Goal: Task Accomplishment & Management: Manage account settings

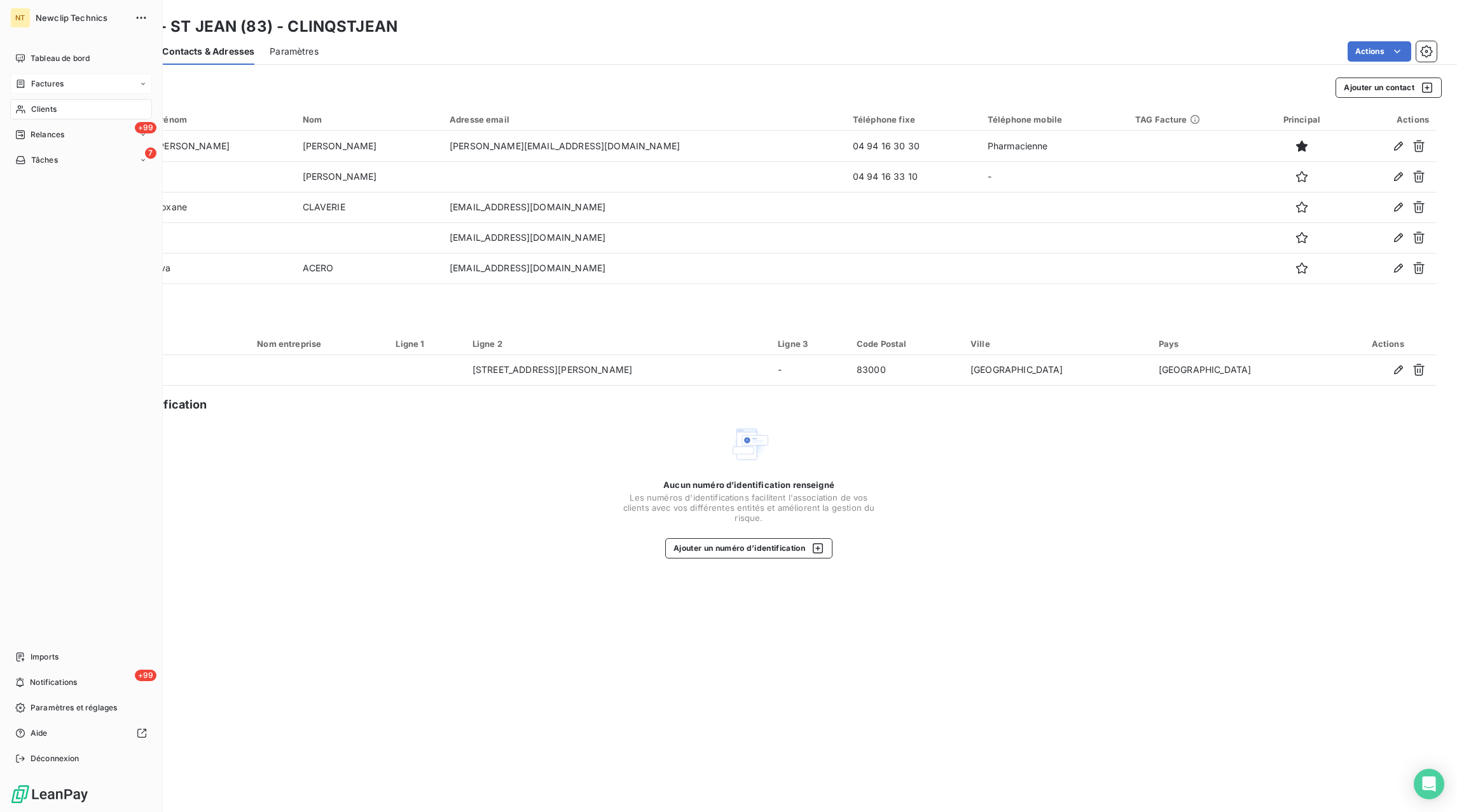
click at [141, 84] on icon at bounding box center [143, 84] width 7 height 7
click at [47, 116] on div "Factures" at bounding box center [89, 109] width 127 height 21
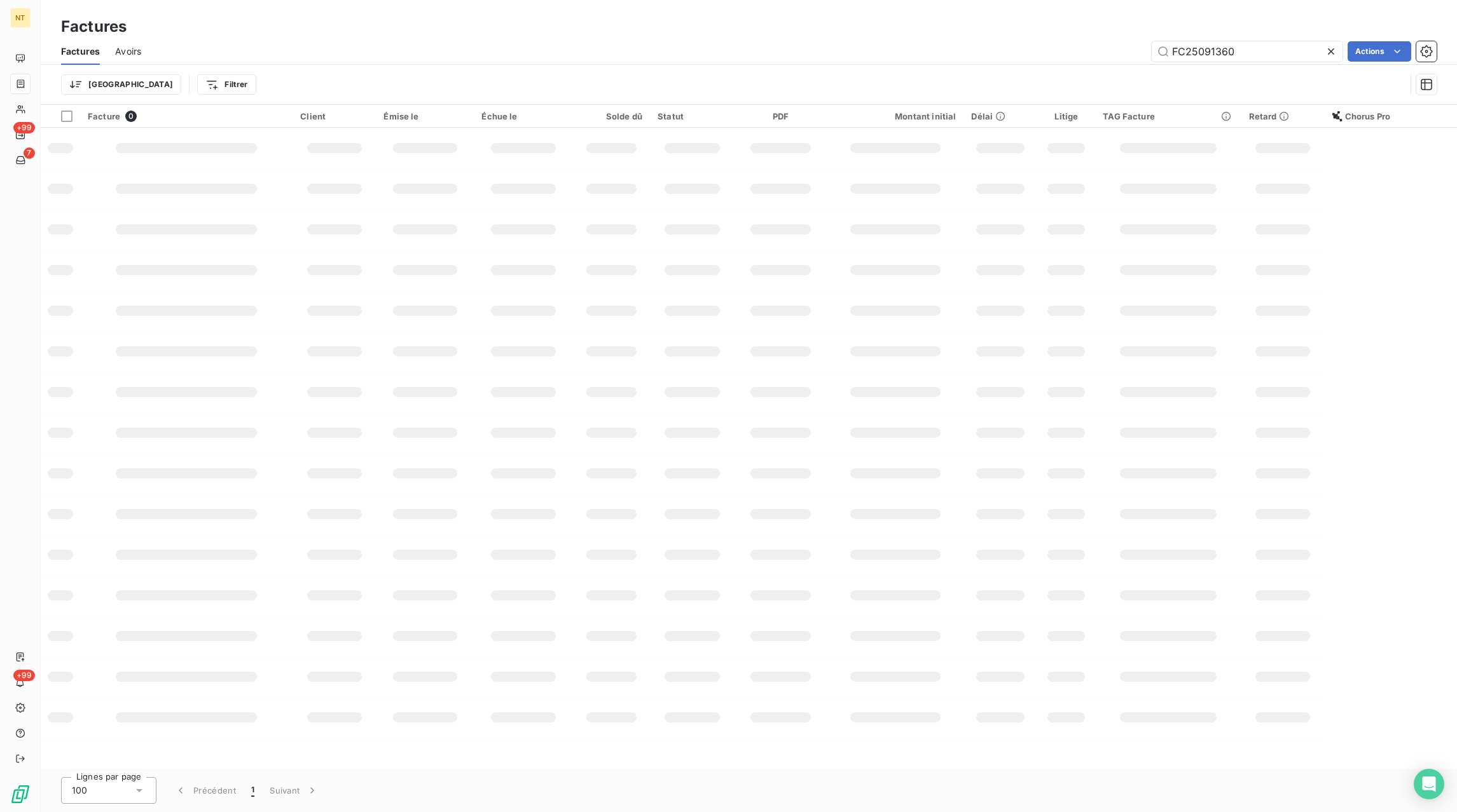
click at [1329, 50] on icon at bounding box center [1330, 51] width 7 height 7
click at [1293, 53] on input "text" at bounding box center [1246, 51] width 190 height 21
paste input "FC25080957"
type input "FC25080957"
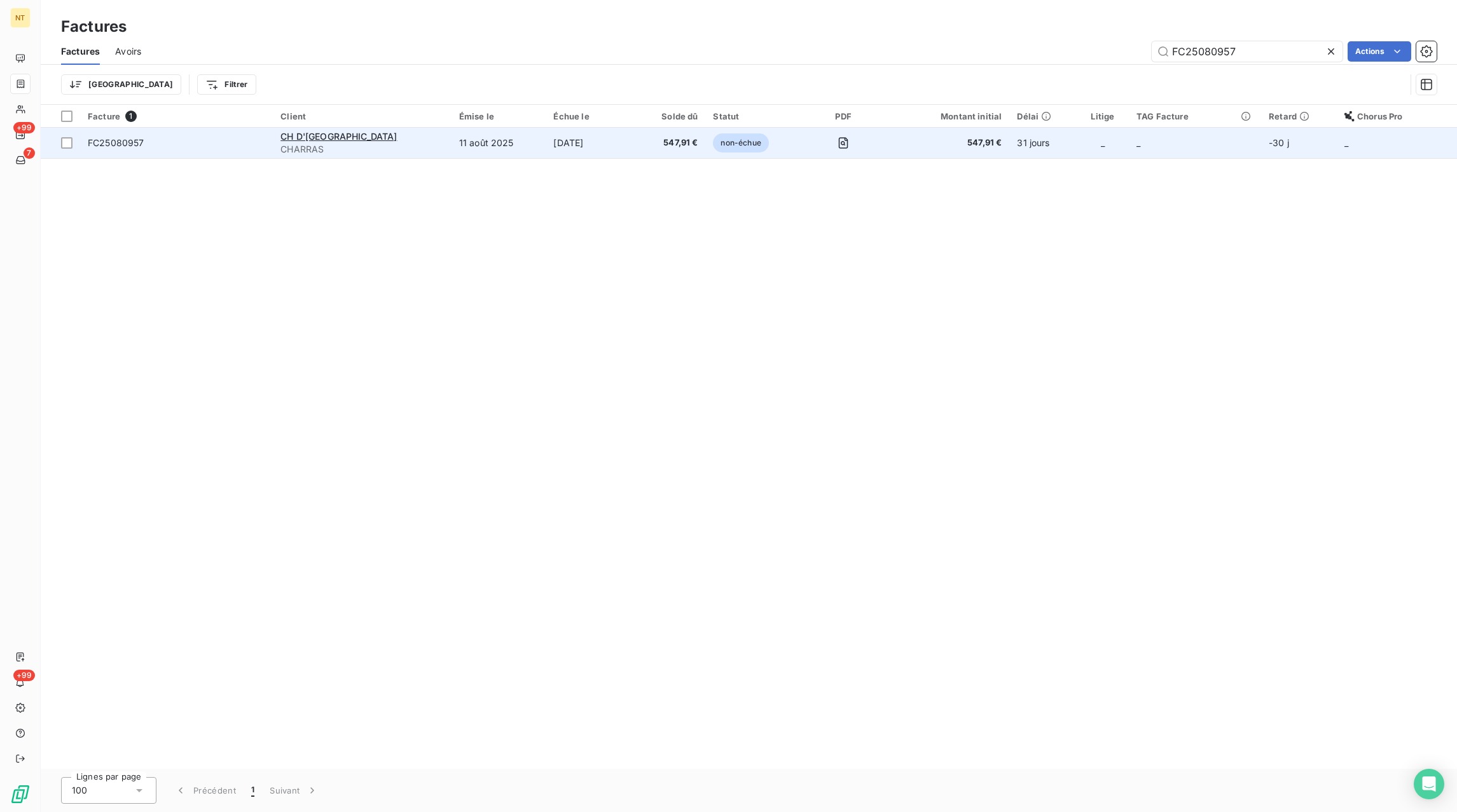
click at [760, 146] on td "non-échue" at bounding box center [753, 143] width 96 height 31
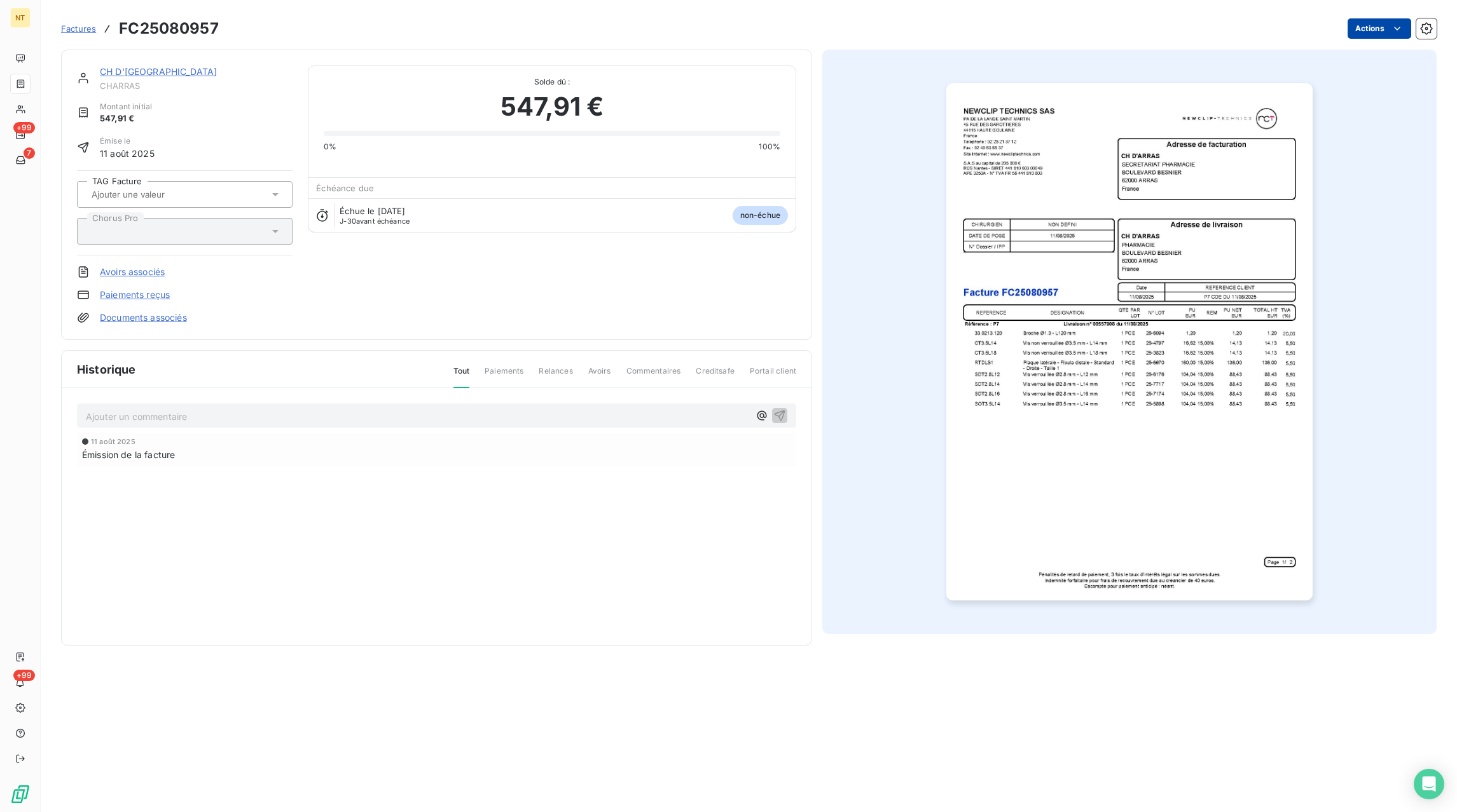
click at [1356, 33] on html "NT +99 7 +99 Factures FC25080957 Actions CH D'ARRAS CHARRAS Montant initial 547…" at bounding box center [728, 406] width 1457 height 812
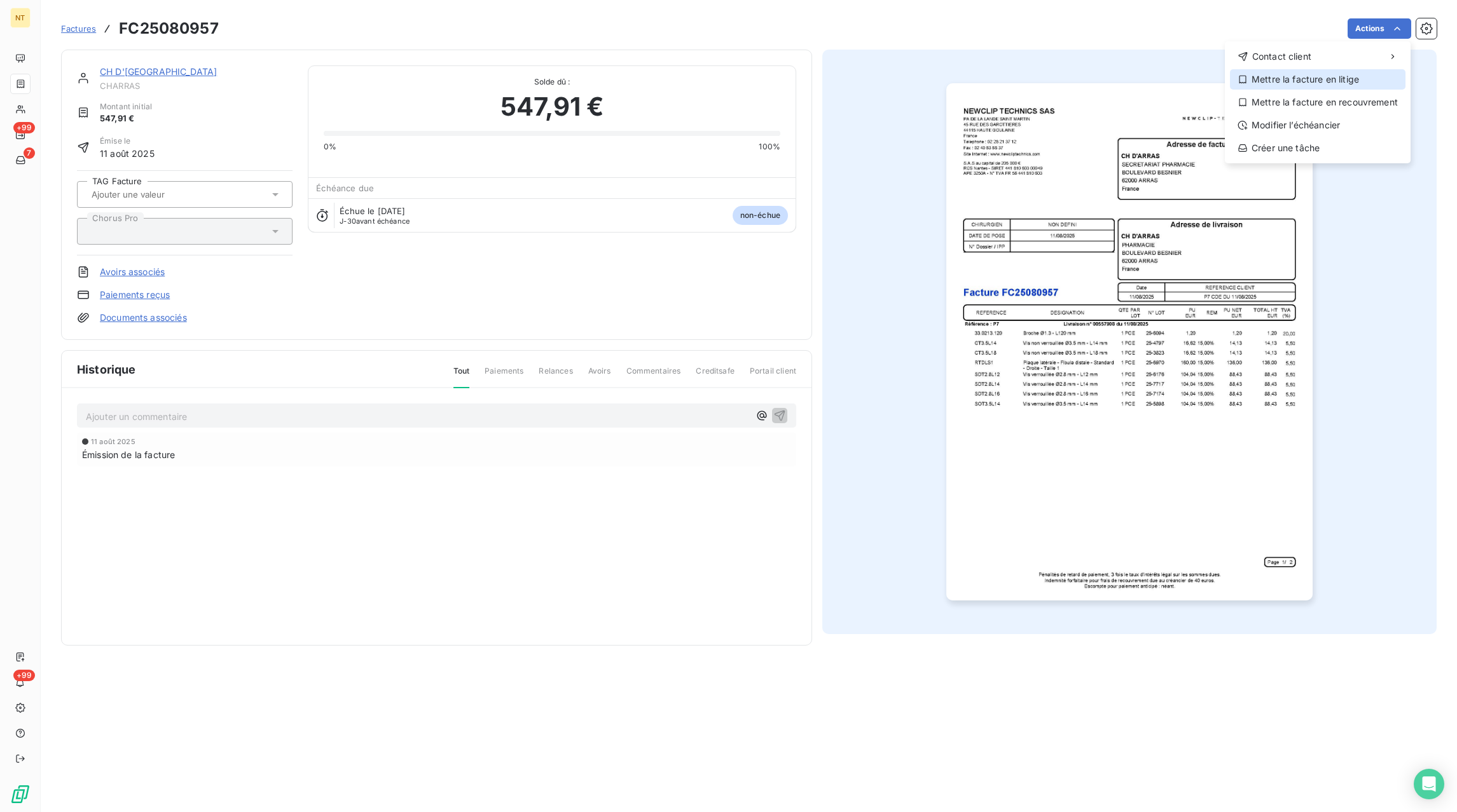
click at [1297, 82] on div "Mettre la facture en litige" at bounding box center [1317, 79] width 175 height 21
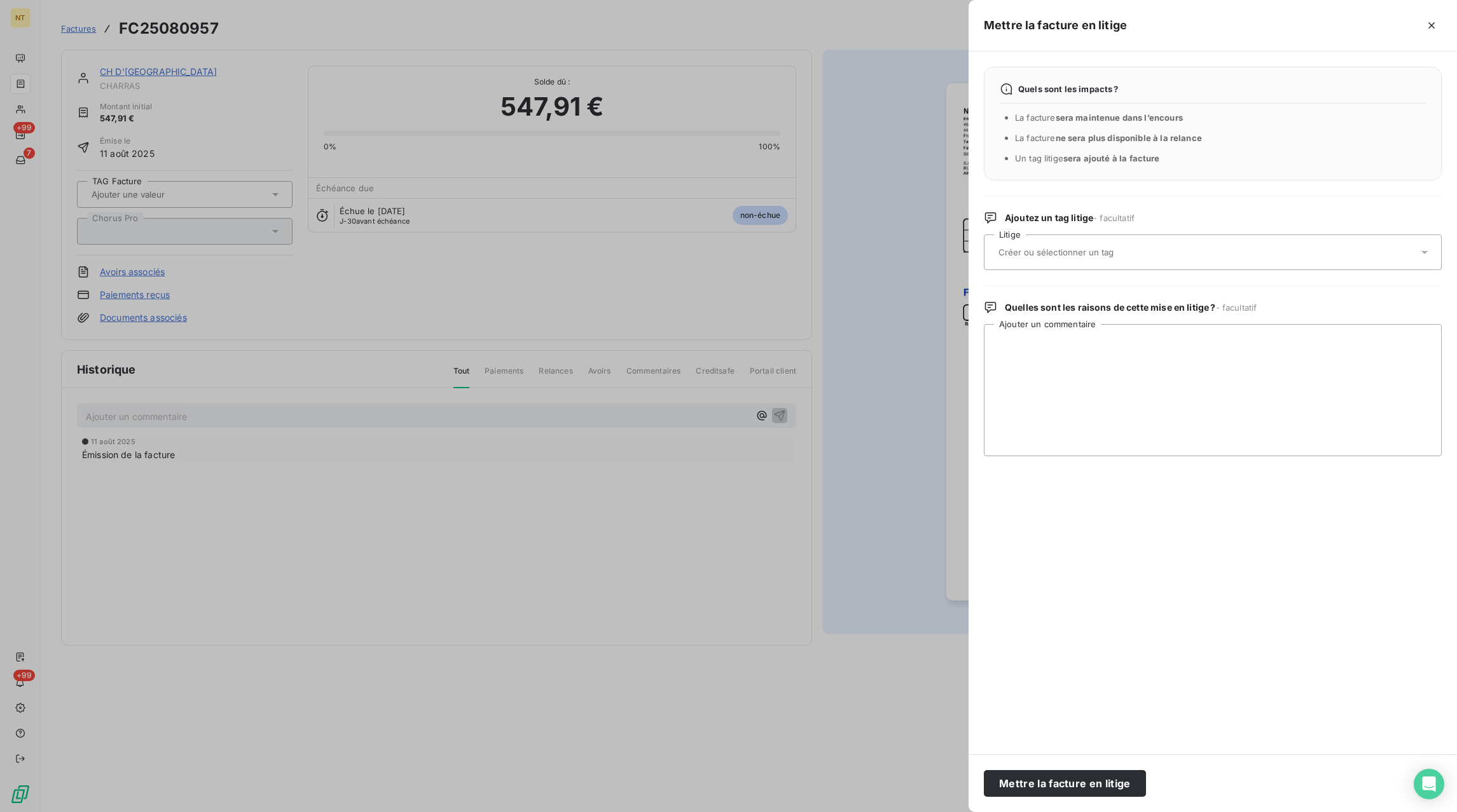
click at [1163, 253] on div at bounding box center [1206, 252] width 423 height 27
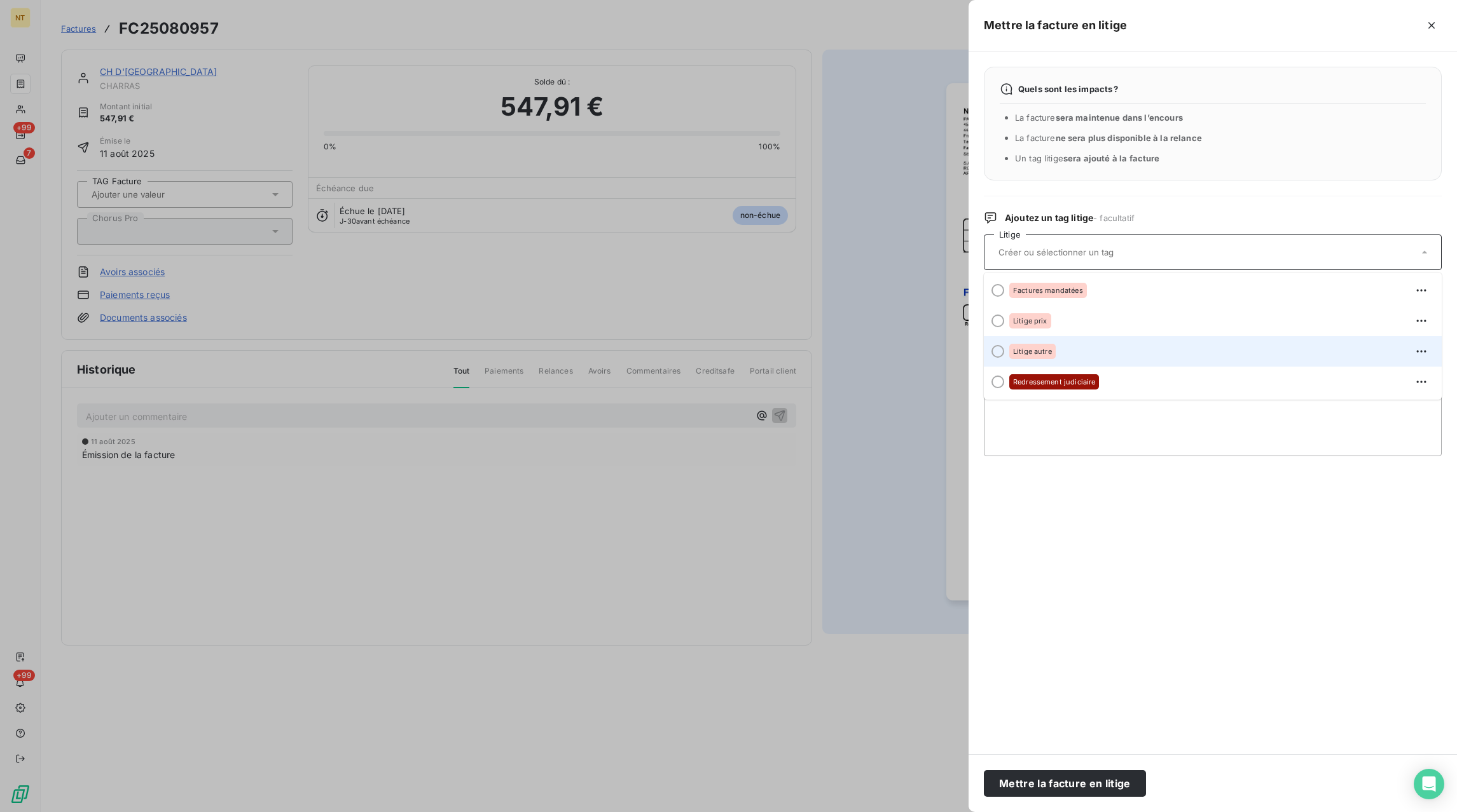
click at [1039, 349] on span "Litige autre" at bounding box center [1033, 351] width 39 height 7
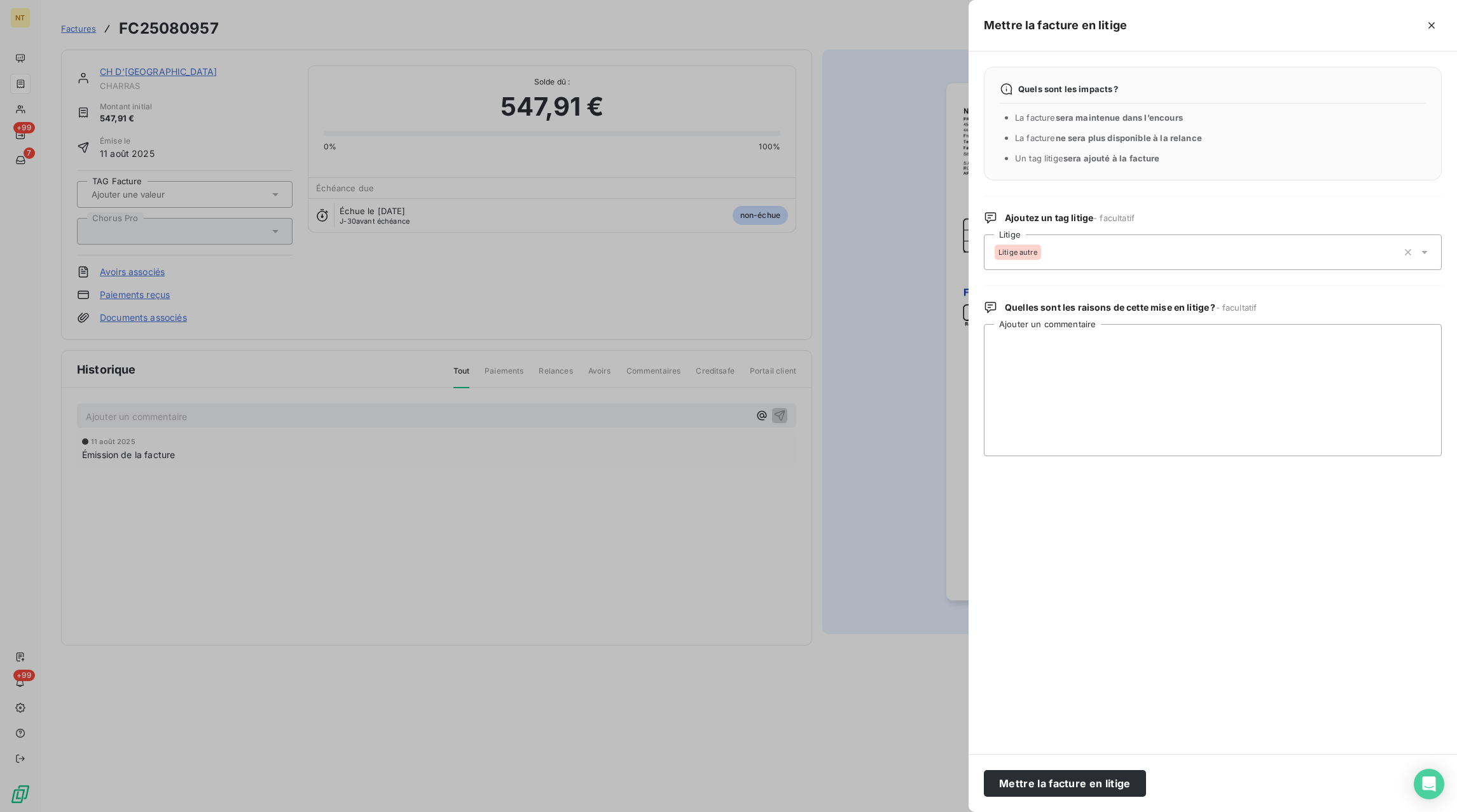
drag, startPoint x: 1047, startPoint y: 783, endPoint x: 920, endPoint y: 710, distance: 146.5
click at [1046, 784] on button "Mettre la facture en litige" at bounding box center [1064, 783] width 162 height 27
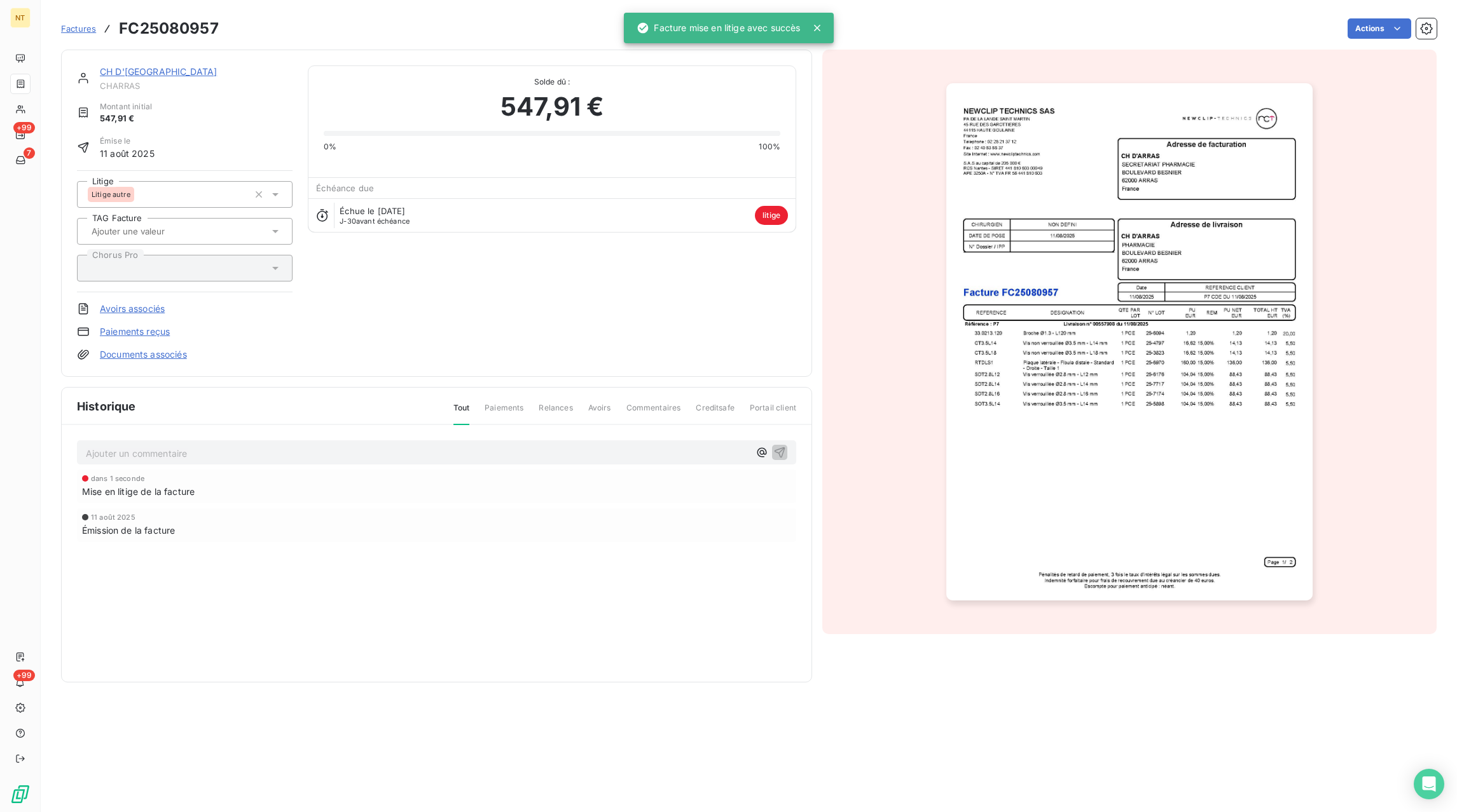
click at [146, 469] on div "Ajouter un commentaire ﻿ dans 1 seconde Mise en litige de la facture [DATE] Émi…" at bounding box center [437, 509] width 750 height 169
click at [147, 456] on p "Ajouter un commentaire ﻿" at bounding box center [417, 453] width 663 height 16
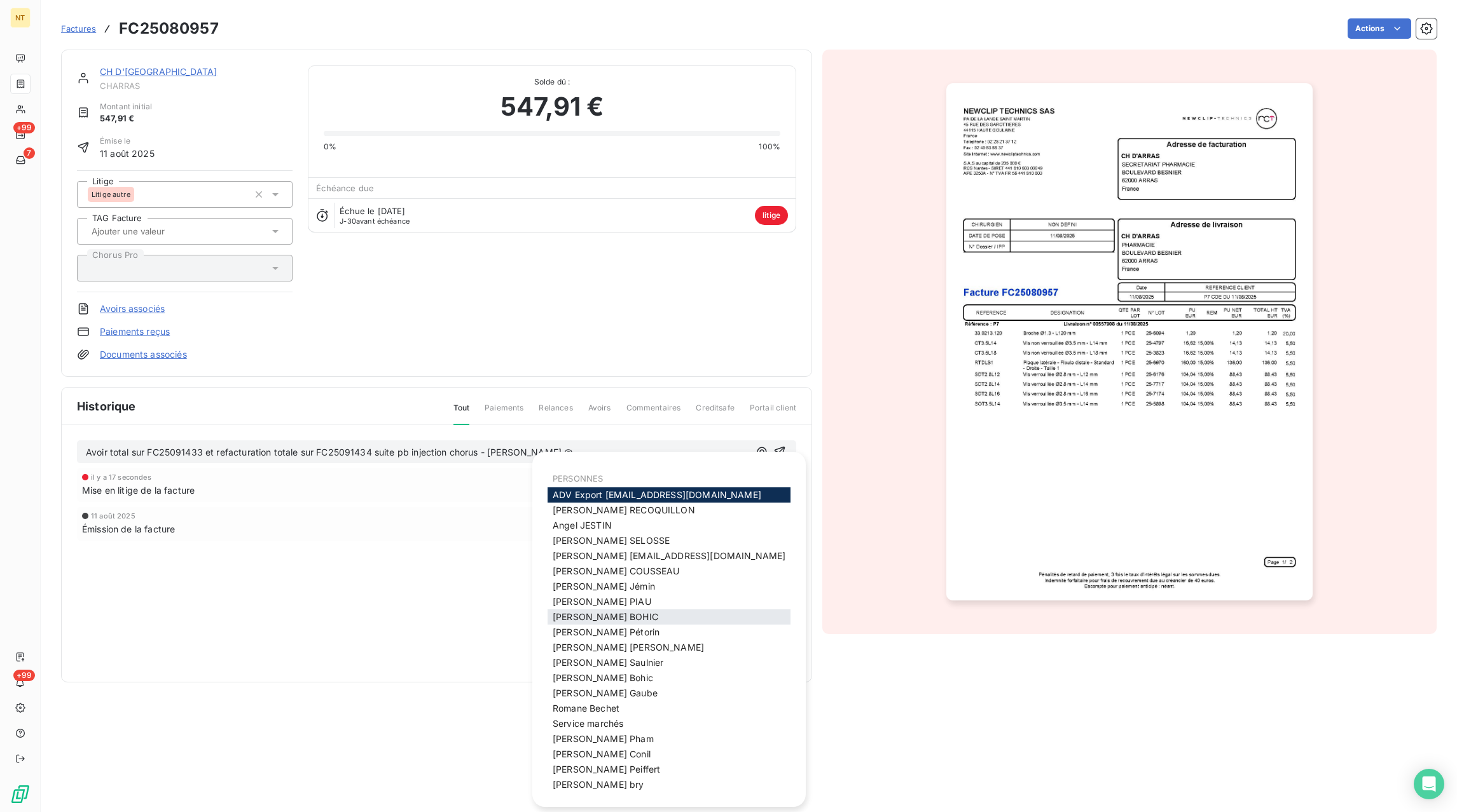
click at [572, 616] on span "[PERSON_NAME]" at bounding box center [604, 617] width 105 height 11
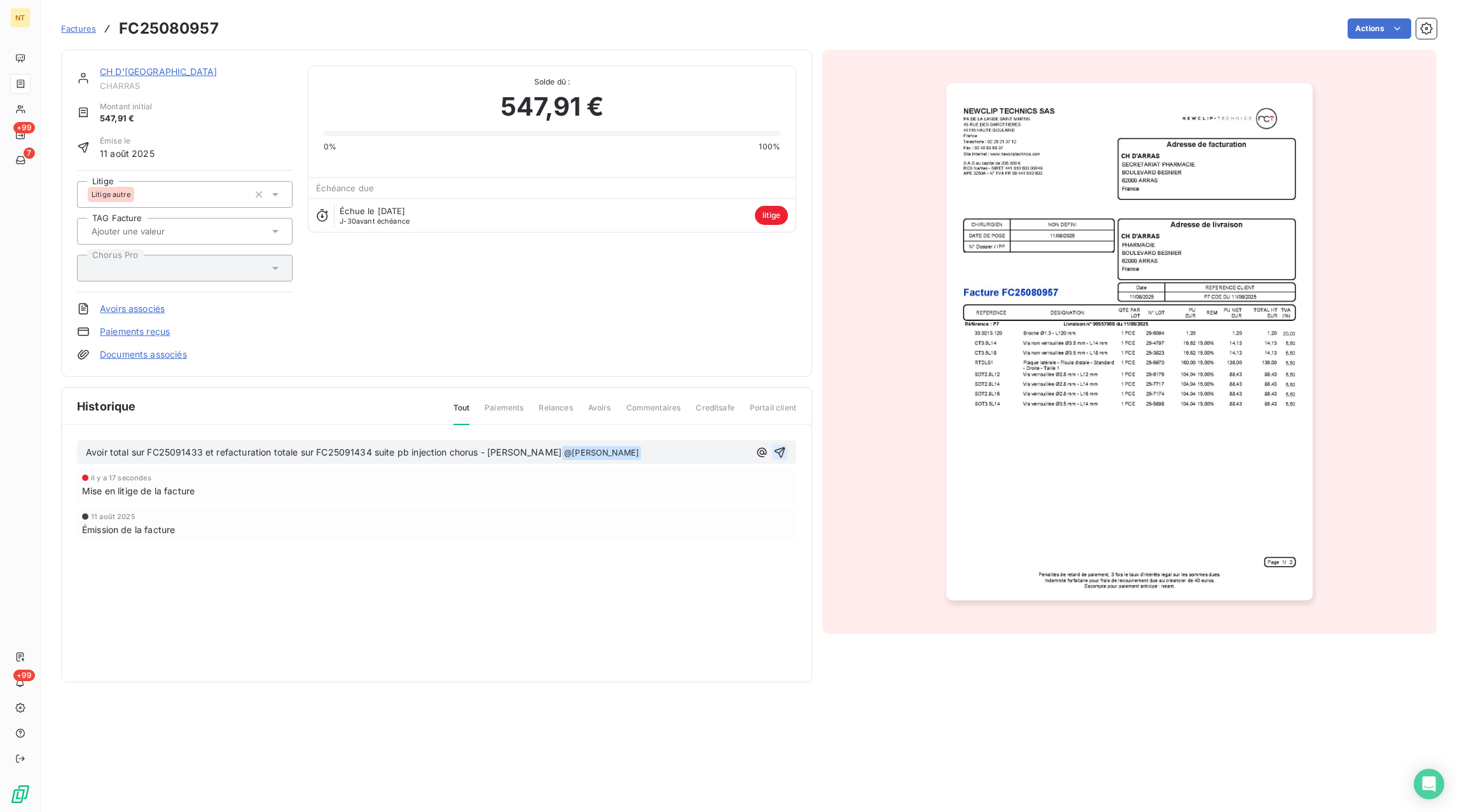
click at [778, 458] on icon "button" at bounding box center [780, 452] width 13 height 13
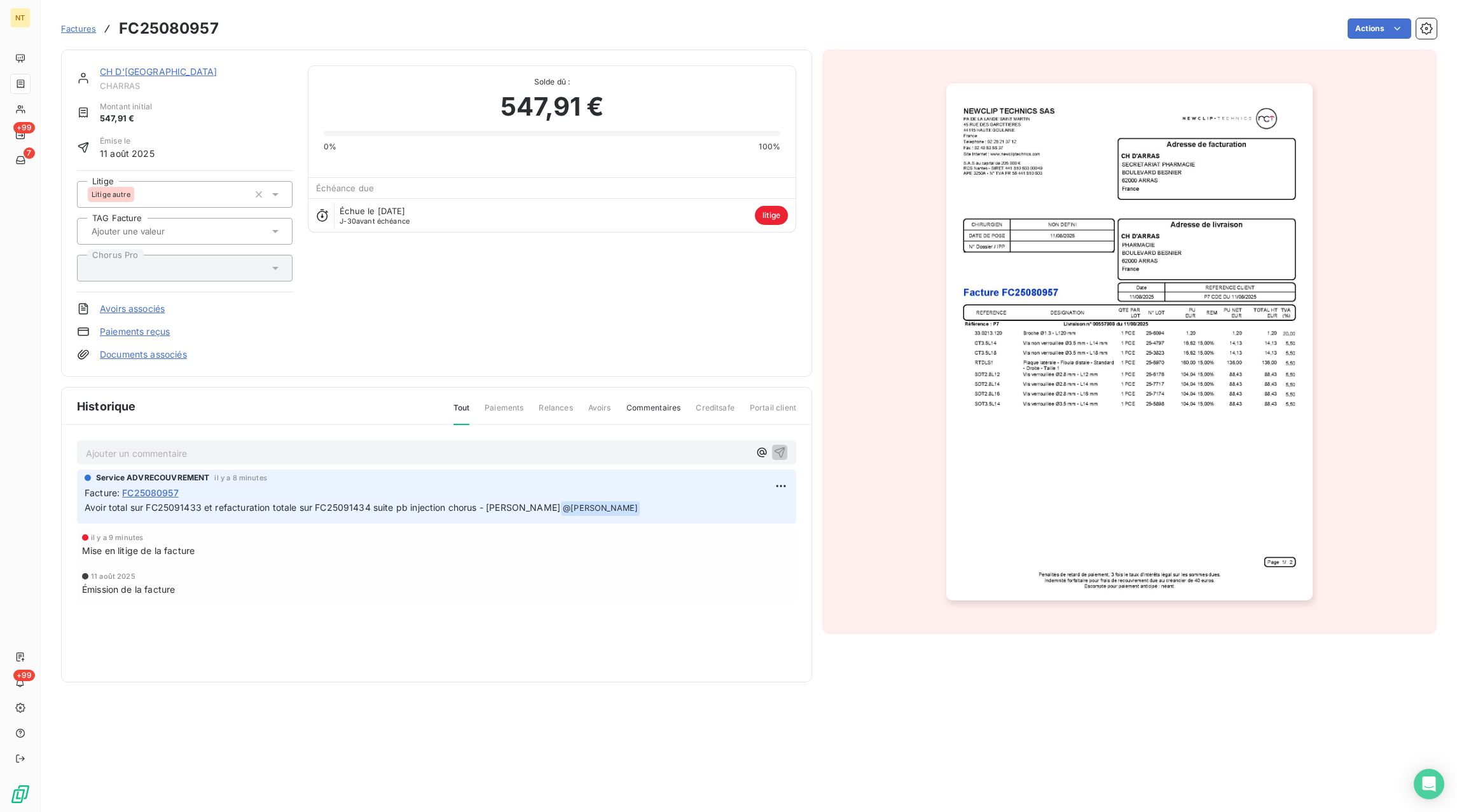
click at [84, 32] on span "Factures" at bounding box center [77, 28] width 35 height 10
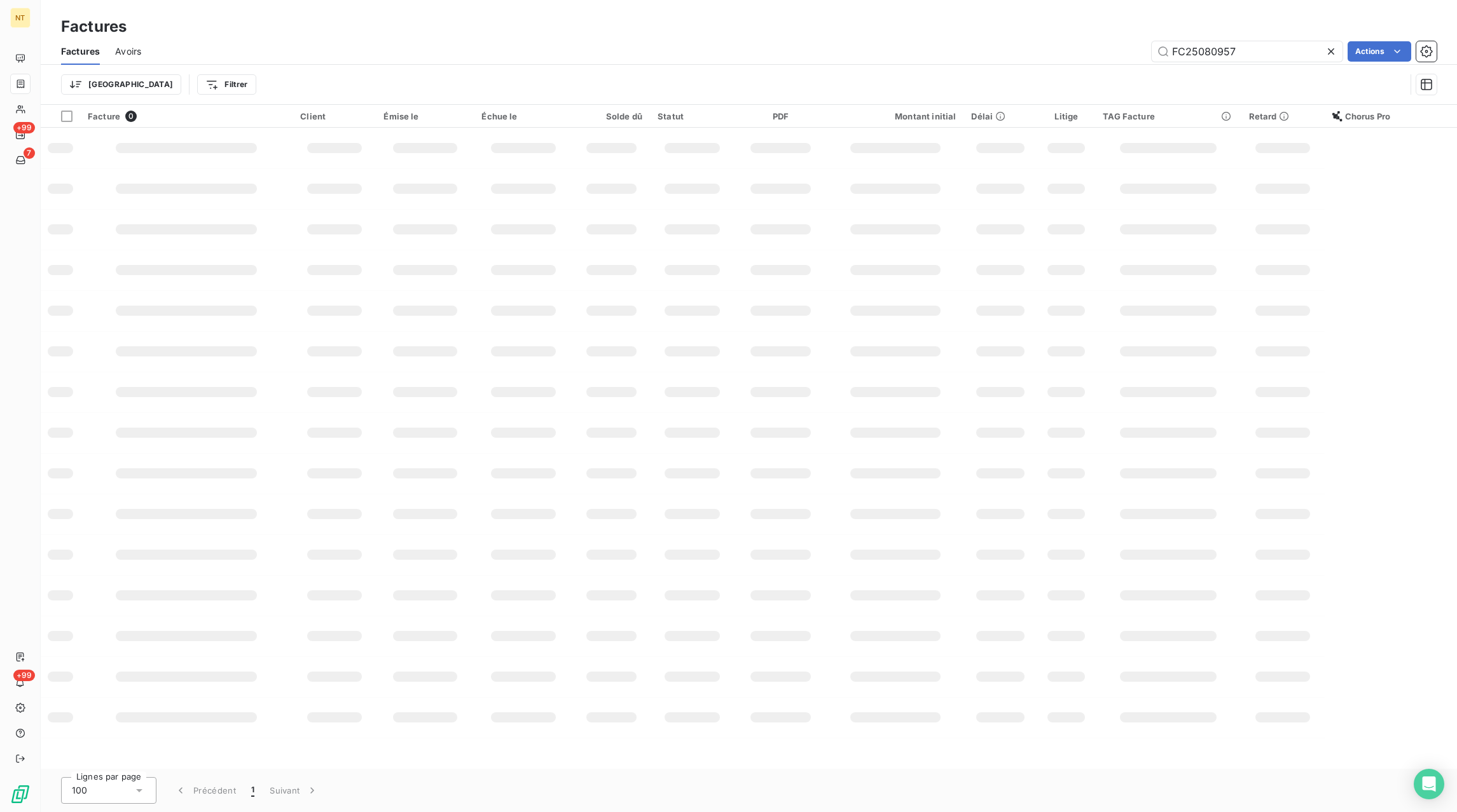
click at [1329, 53] on icon at bounding box center [1330, 51] width 7 height 7
click at [1295, 51] on input "text" at bounding box center [1246, 51] width 190 height 21
paste input "FC25071829"
click at [1257, 50] on input "FC25071829" at bounding box center [1246, 51] width 190 height 21
type input "FC25071829"
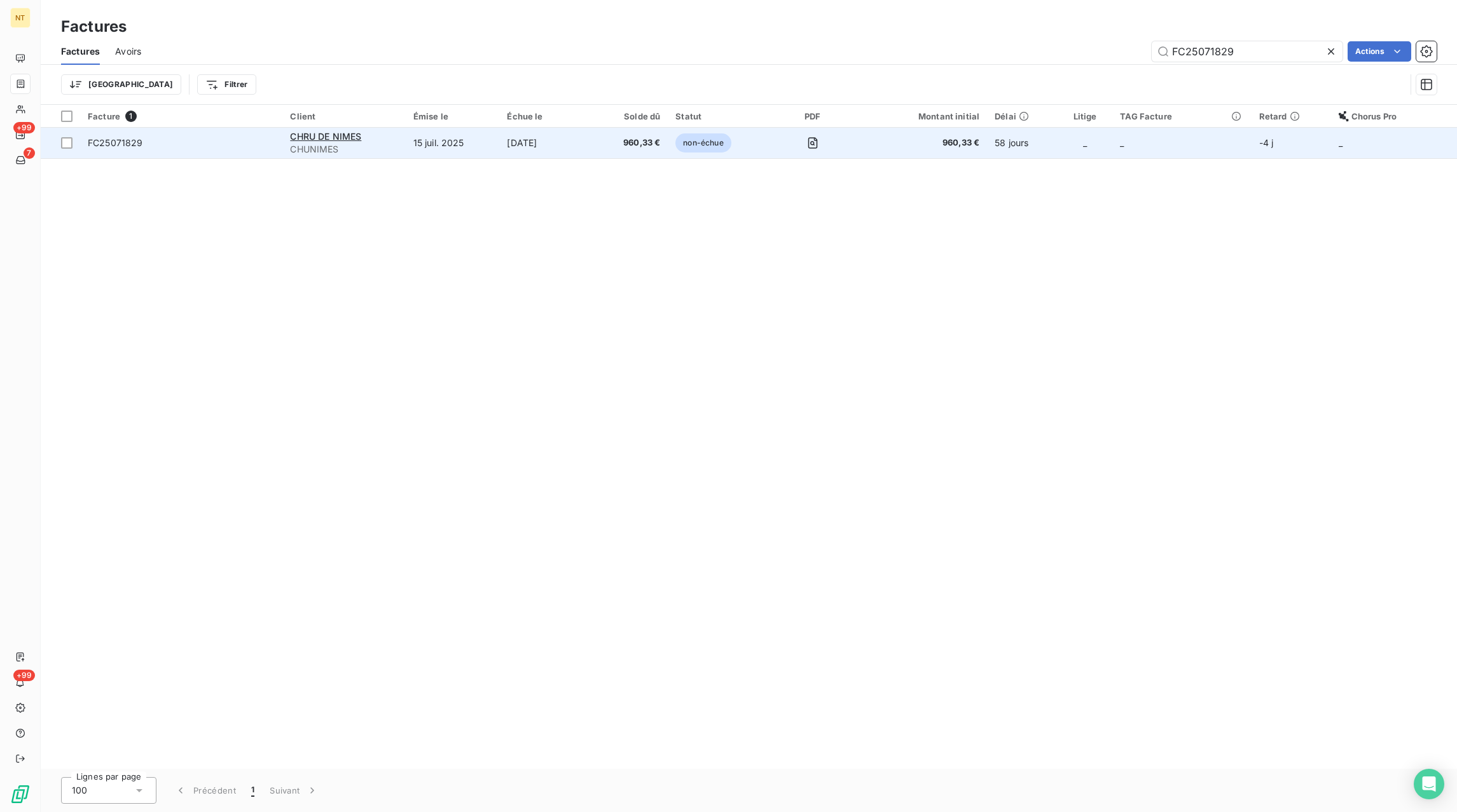
click at [646, 146] on span "960,33 €" at bounding box center [631, 144] width 59 height 13
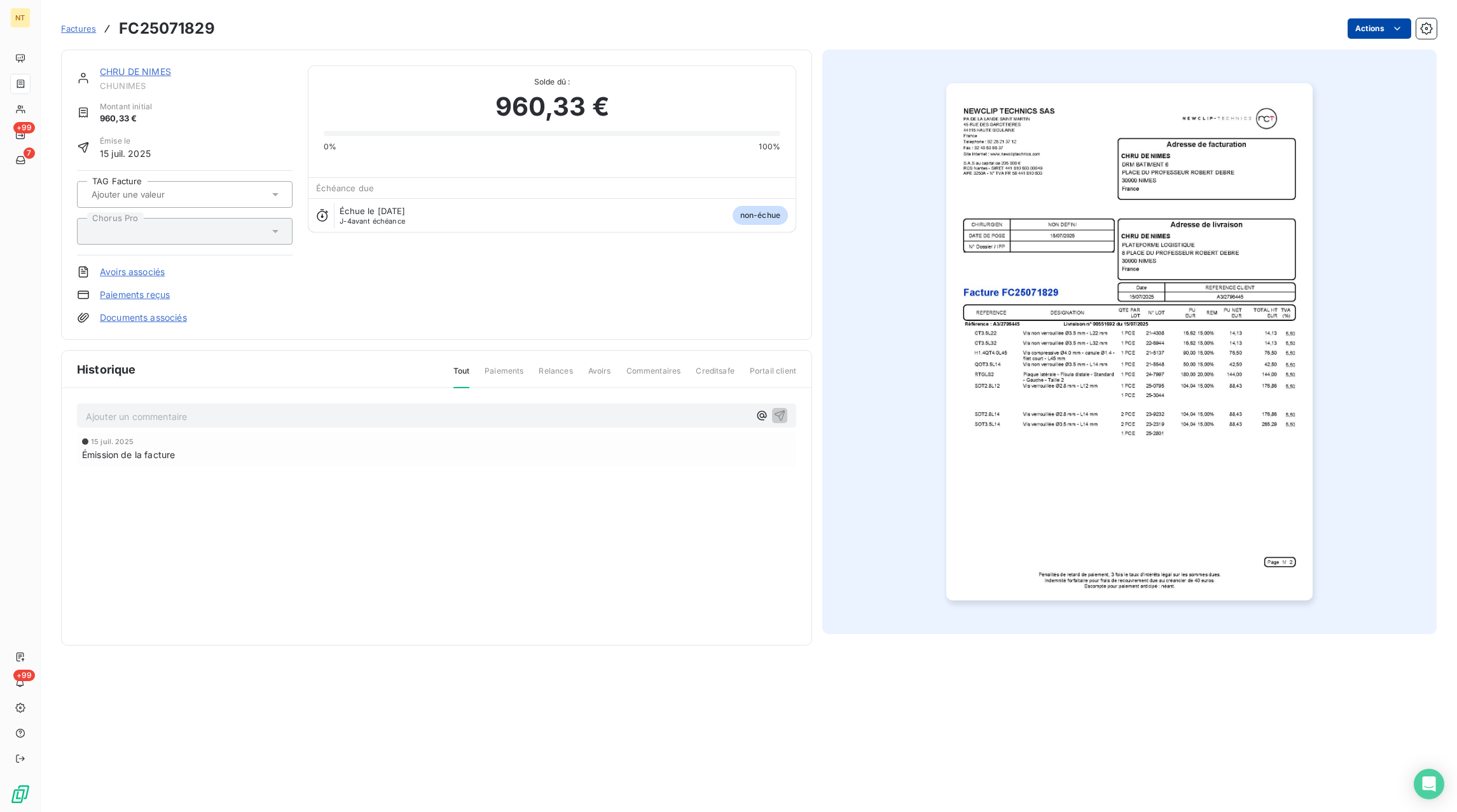
click at [1353, 34] on html "NT +99 7 +99 Factures FC25071829 Actions CHRU DE NIMES CHUNIMES Montant initial…" at bounding box center [728, 406] width 1457 height 812
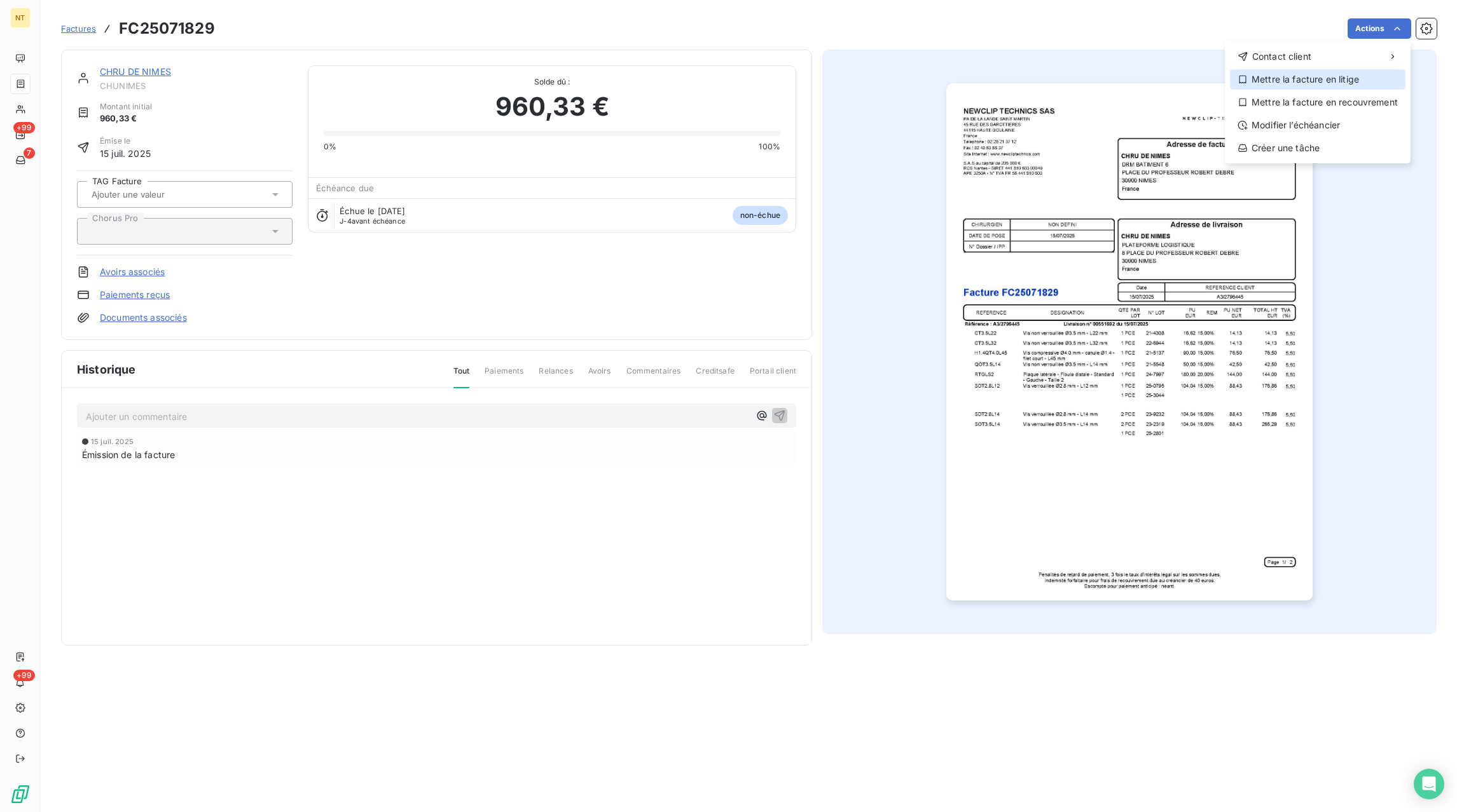
click at [1295, 83] on div "Mettre la facture en litige" at bounding box center [1317, 79] width 175 height 21
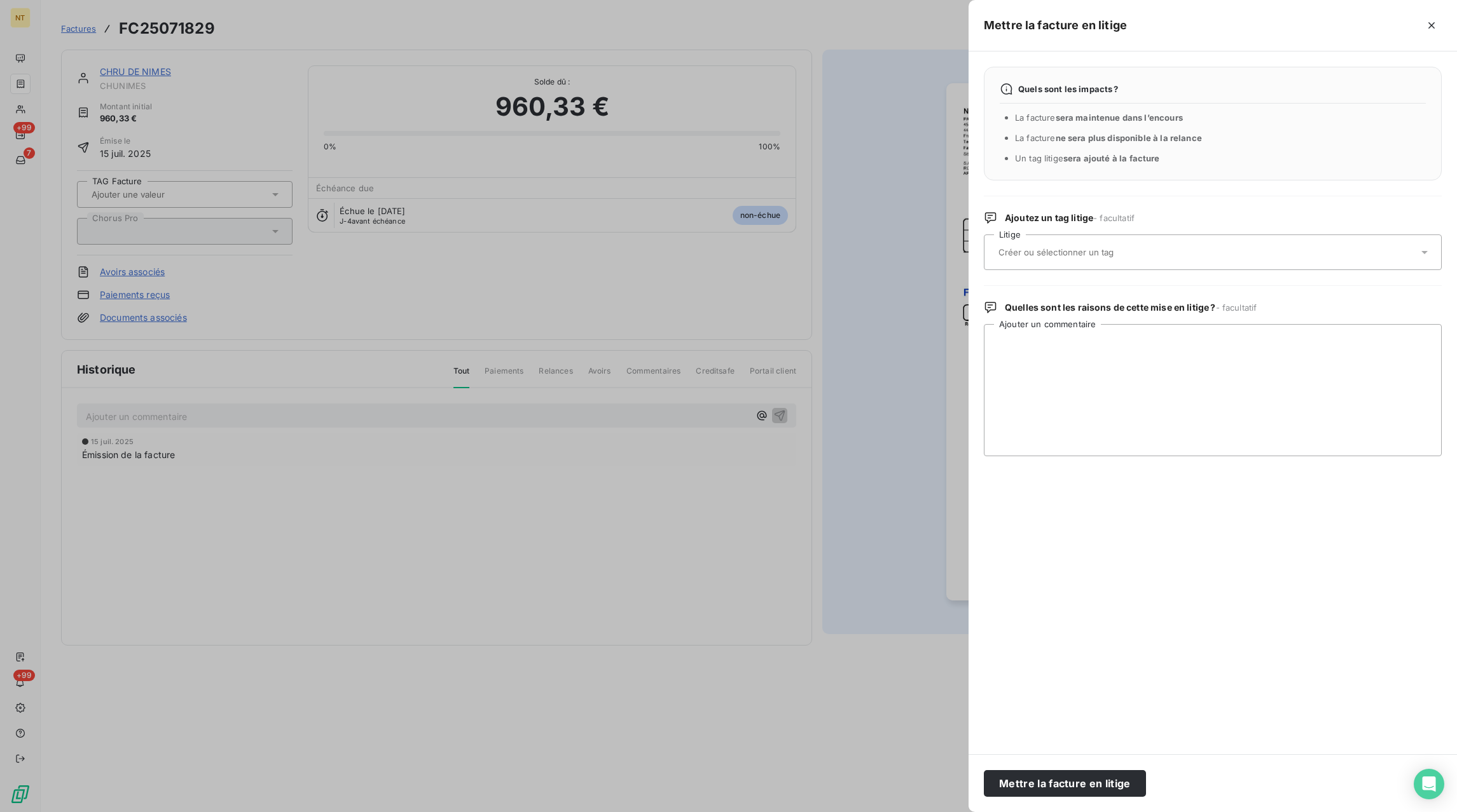
click at [1074, 256] on input "text" at bounding box center [1089, 252] width 185 height 11
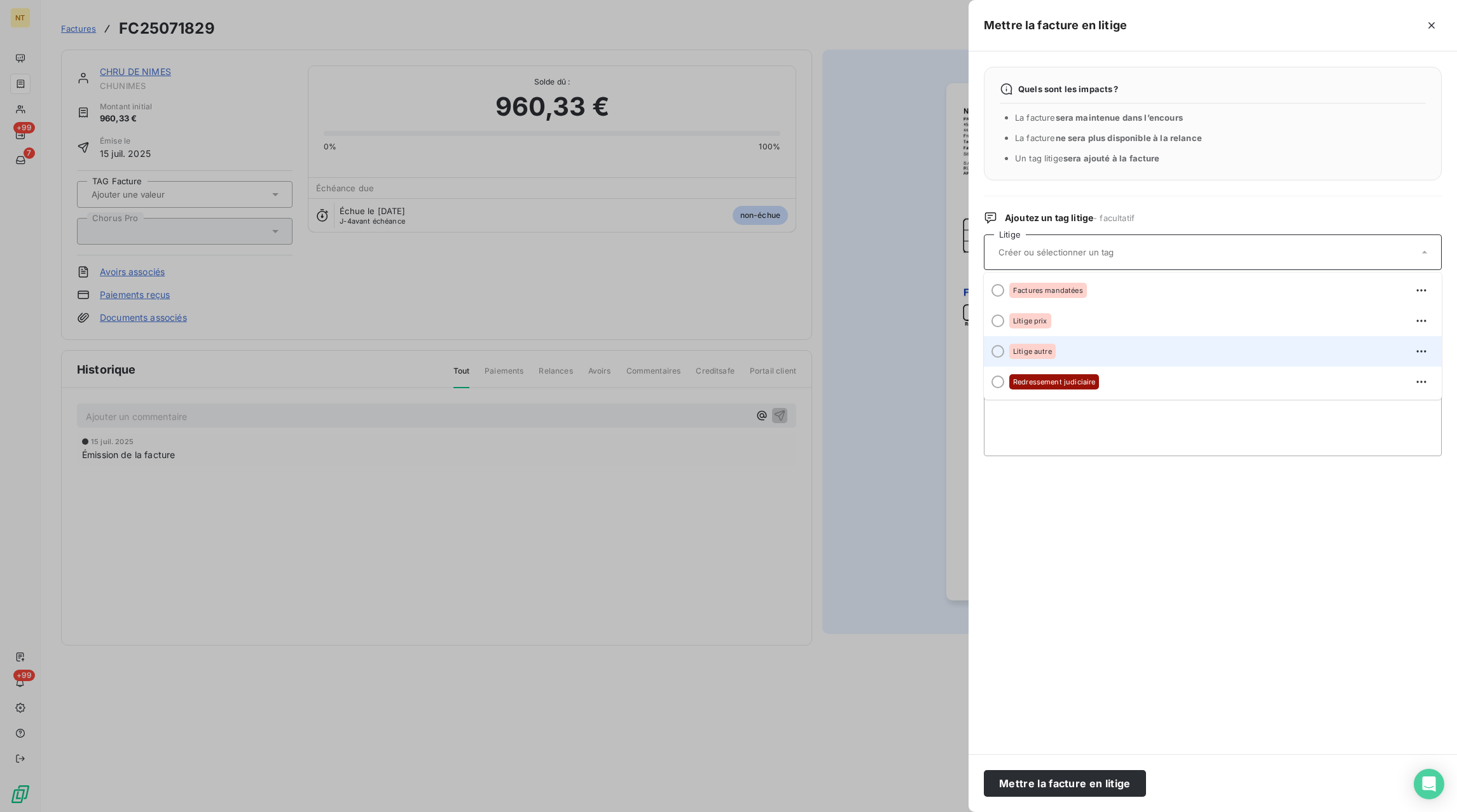
click at [1043, 361] on div "Litige autre" at bounding box center [1220, 351] width 423 height 21
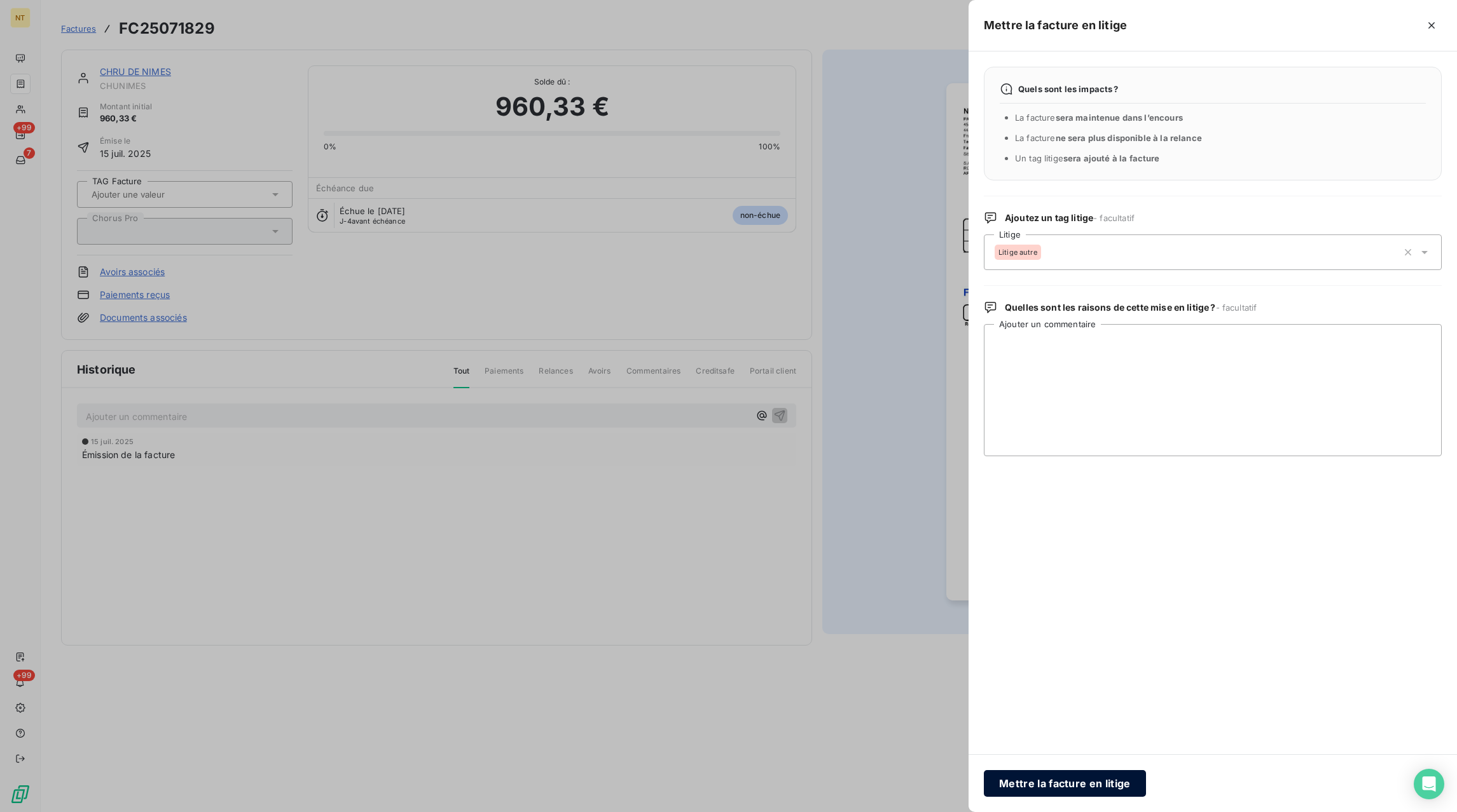
click at [1046, 782] on button "Mettre la facture en litige" at bounding box center [1064, 783] width 162 height 27
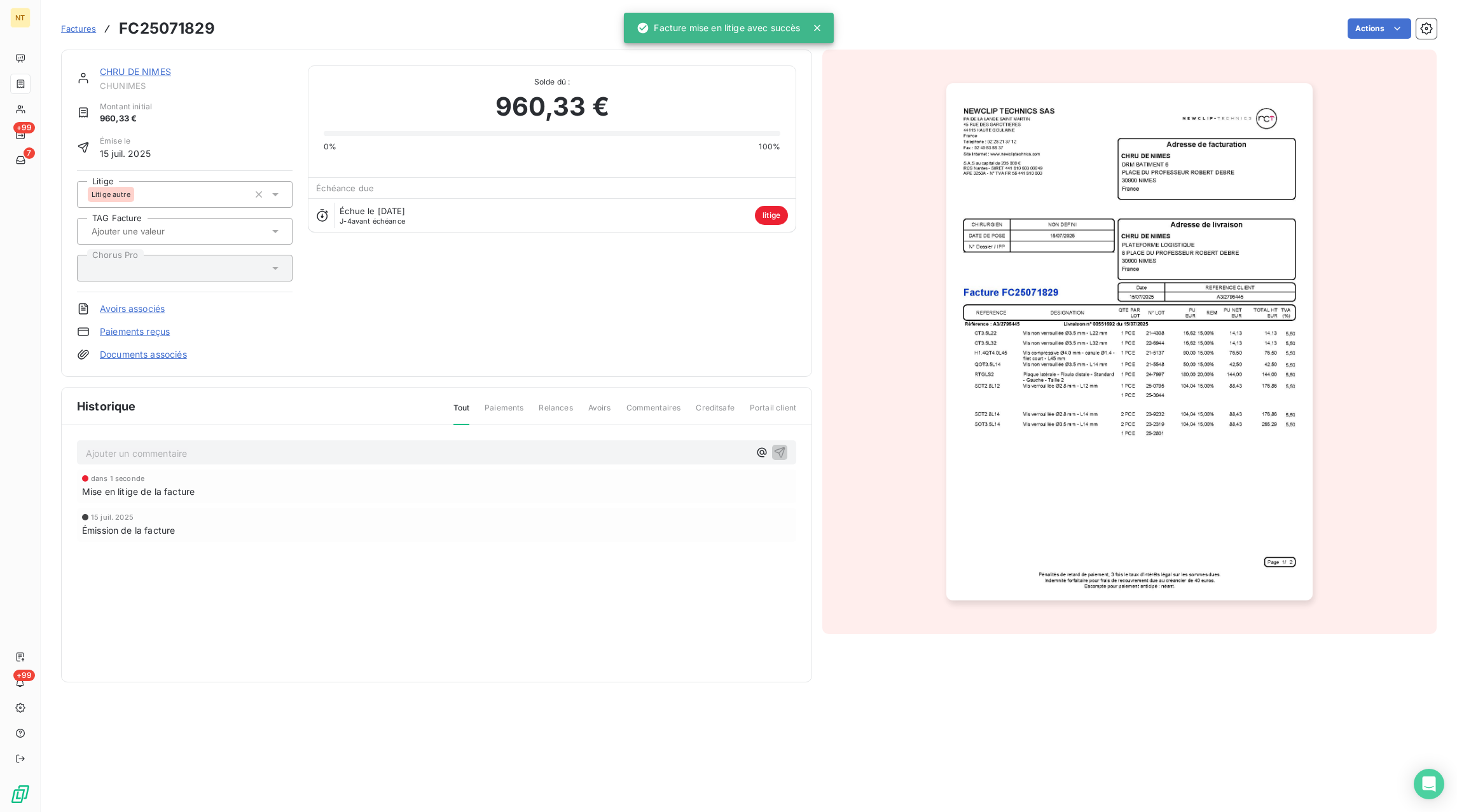
click at [214, 449] on p "Ajouter un commentaire ﻿" at bounding box center [417, 453] width 663 height 16
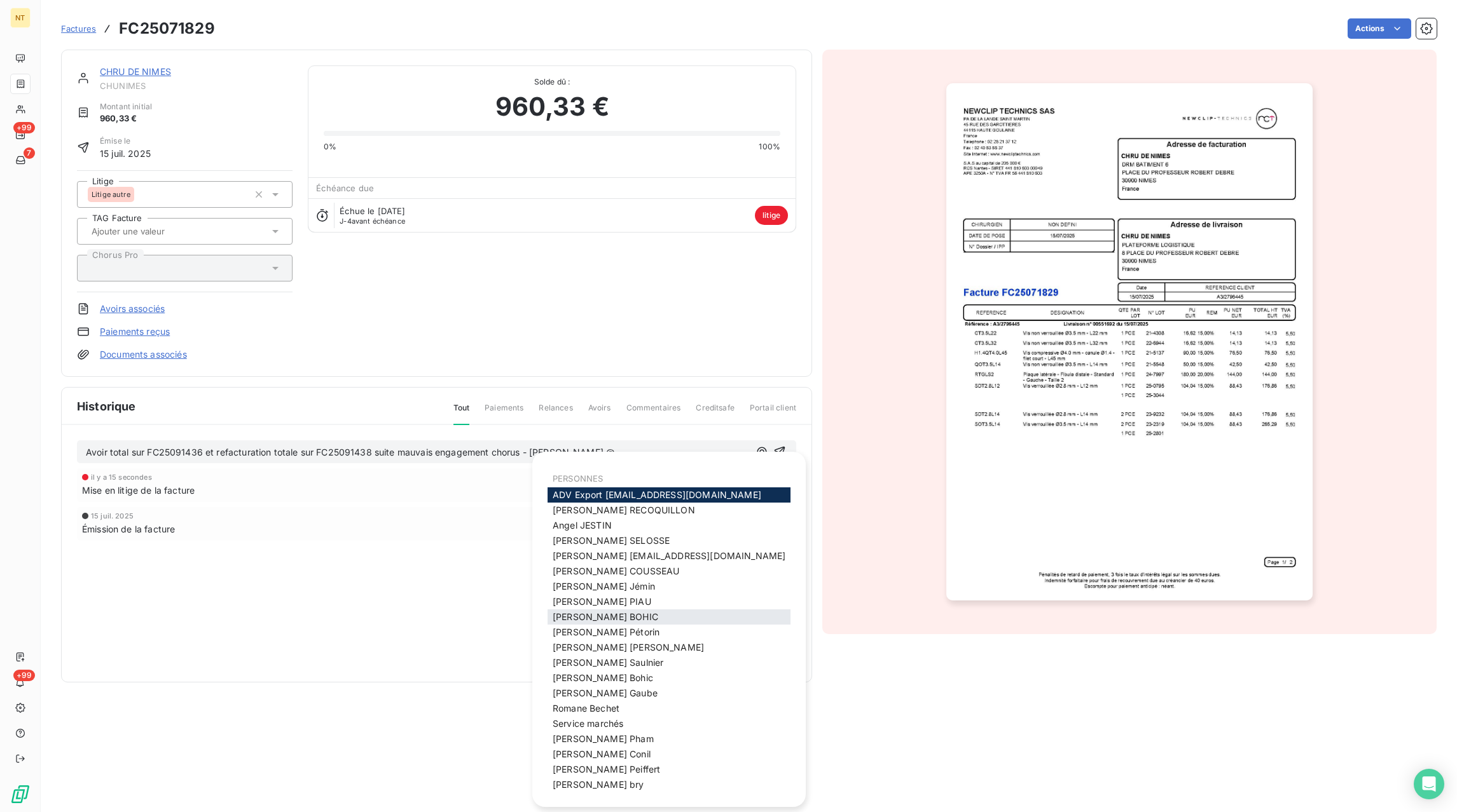
click at [588, 619] on span "[PERSON_NAME]" at bounding box center [604, 617] width 105 height 11
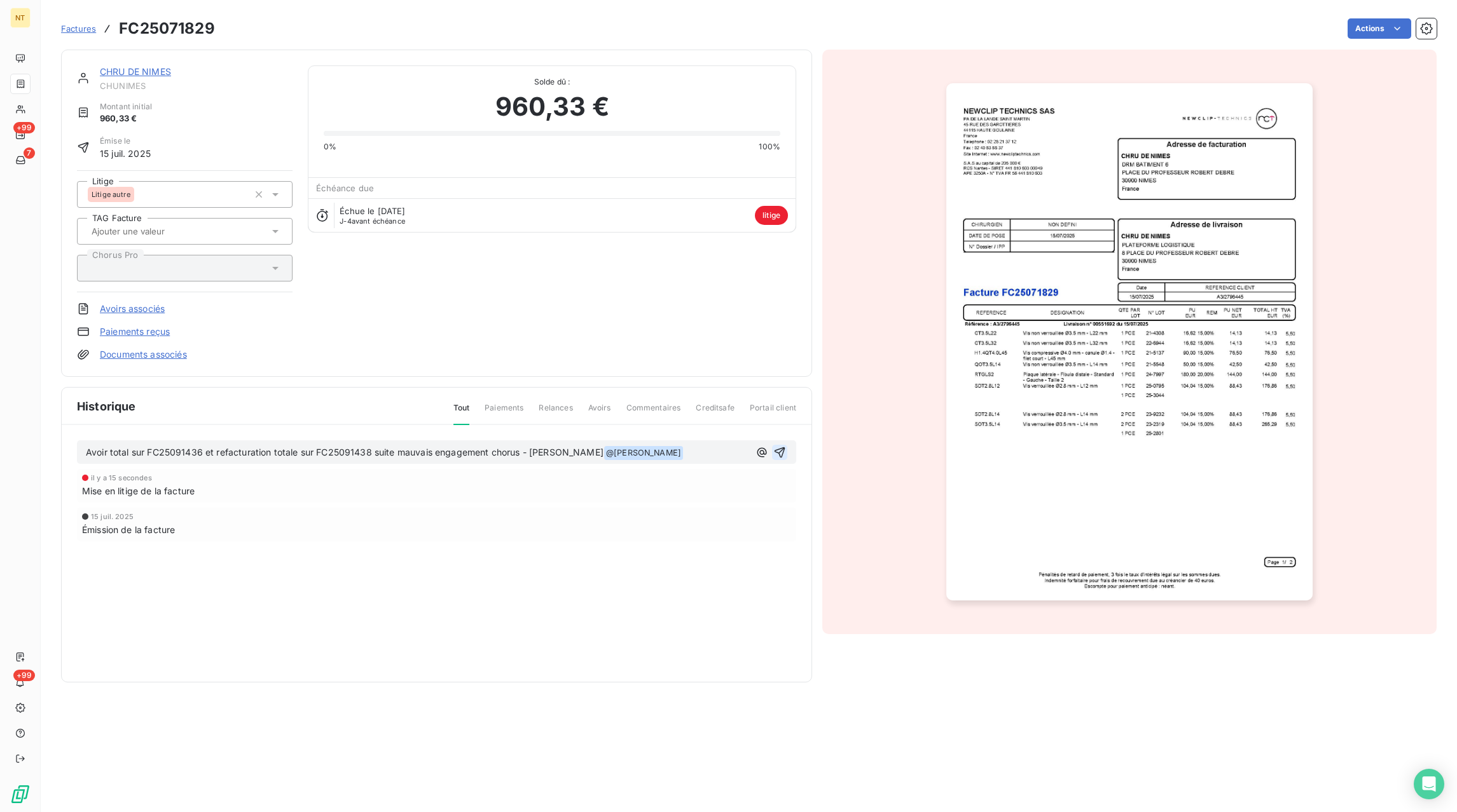
click at [782, 452] on icon "button" at bounding box center [780, 452] width 13 height 13
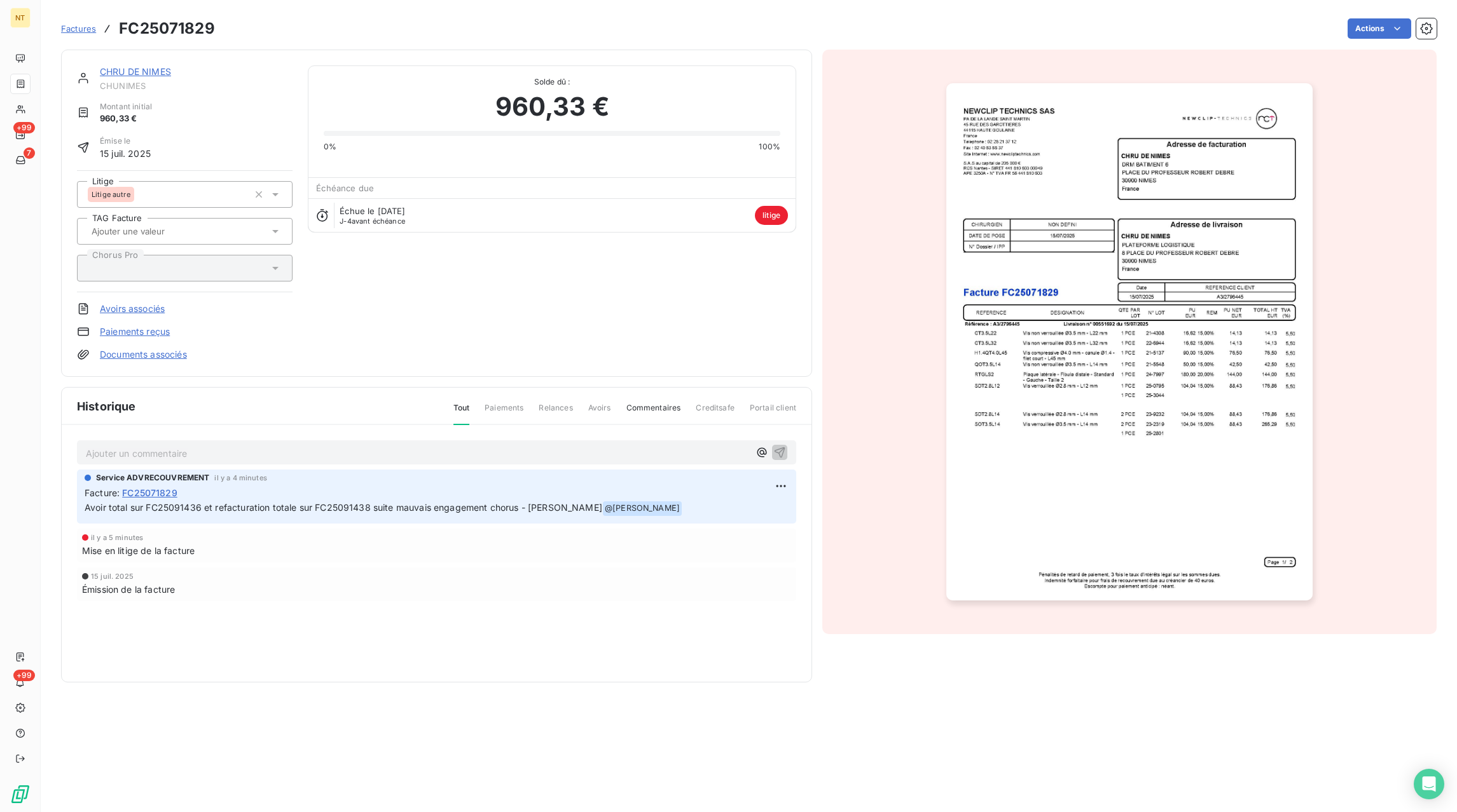
click at [84, 29] on span "Factures" at bounding box center [77, 28] width 35 height 10
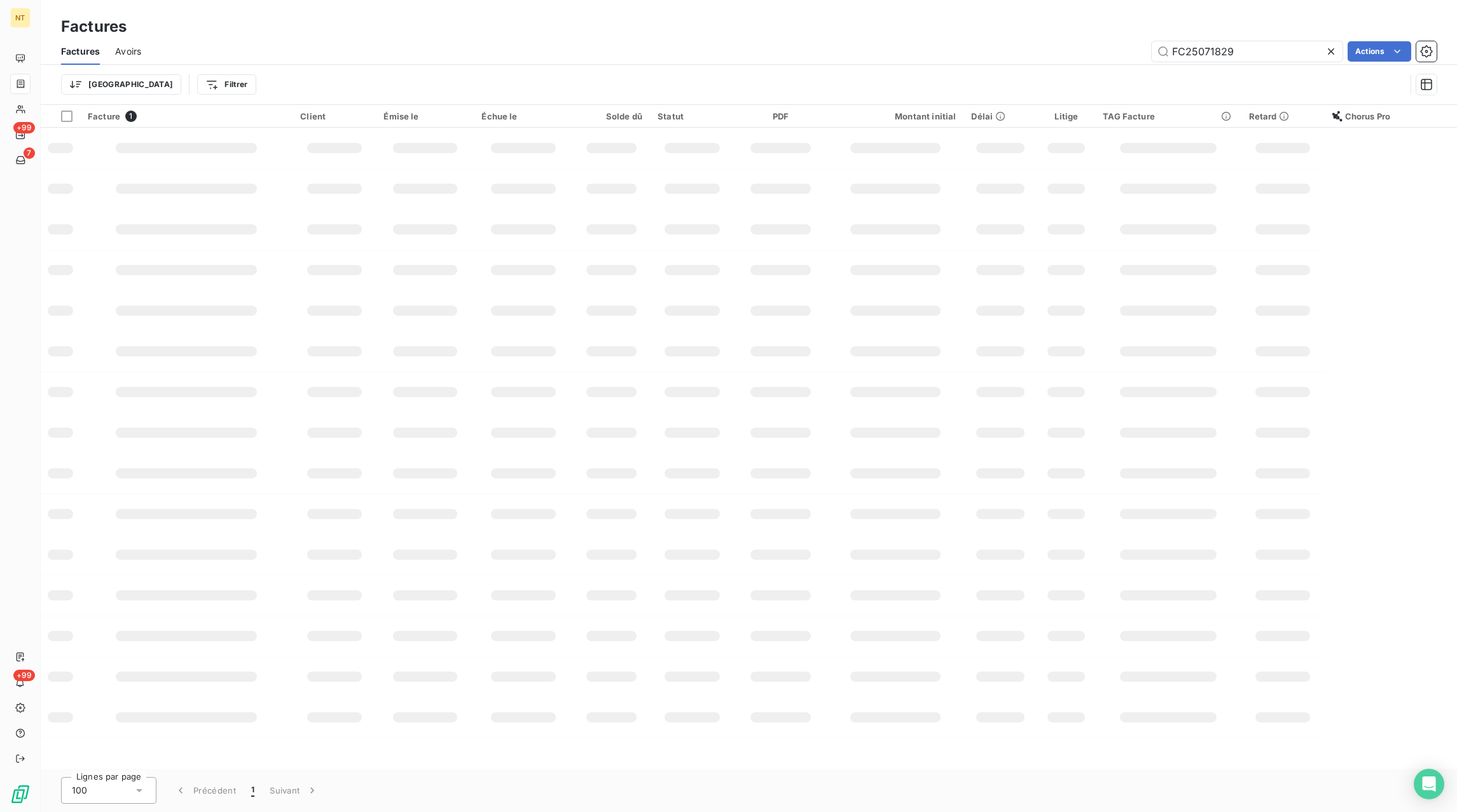
click at [1327, 53] on icon at bounding box center [1330, 51] width 7 height 7
click at [1301, 53] on input "text" at bounding box center [1246, 51] width 190 height 21
paste input "FC25071830"
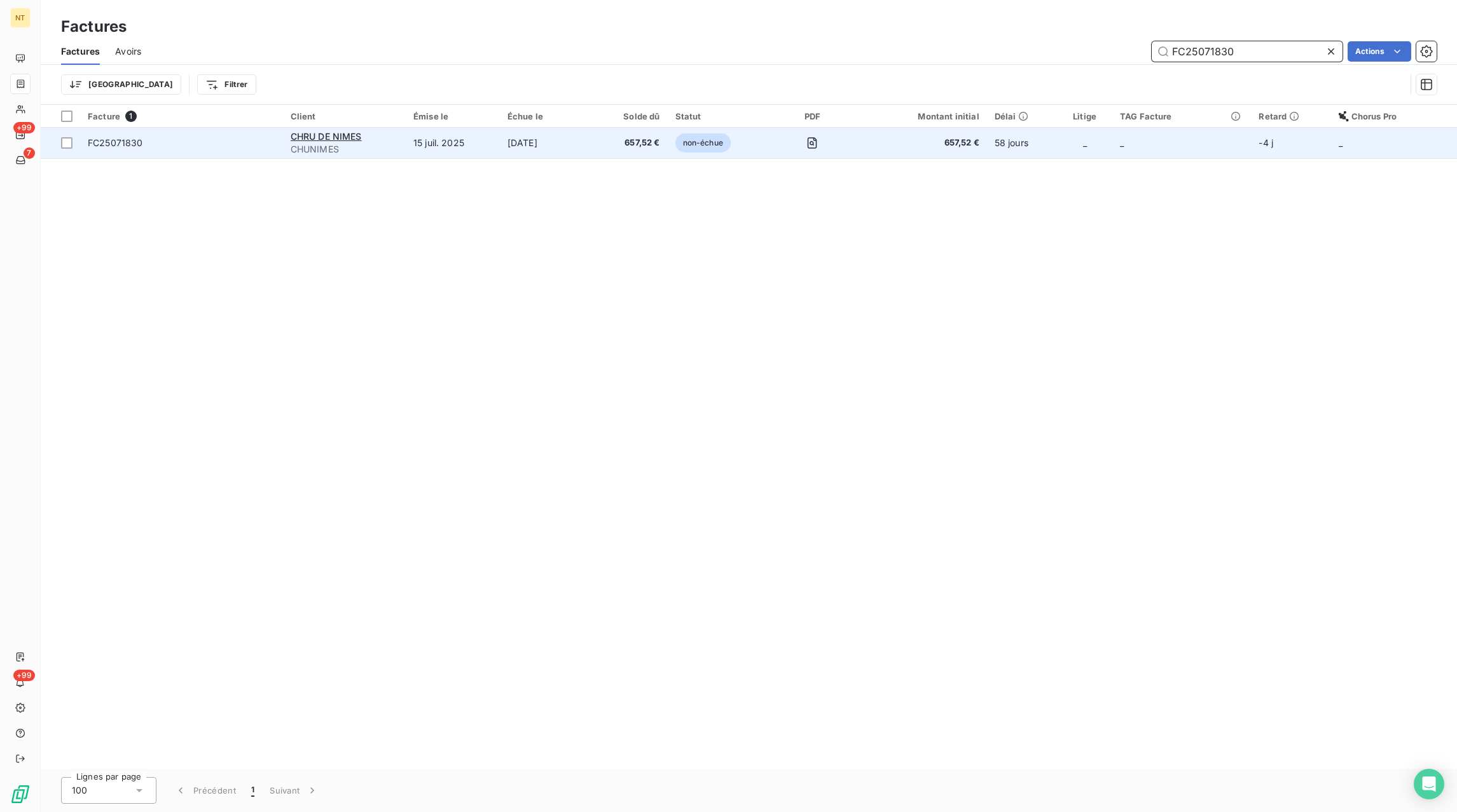
type input "FC25071830"
click at [643, 134] on td "657,52 €" at bounding box center [631, 143] width 74 height 31
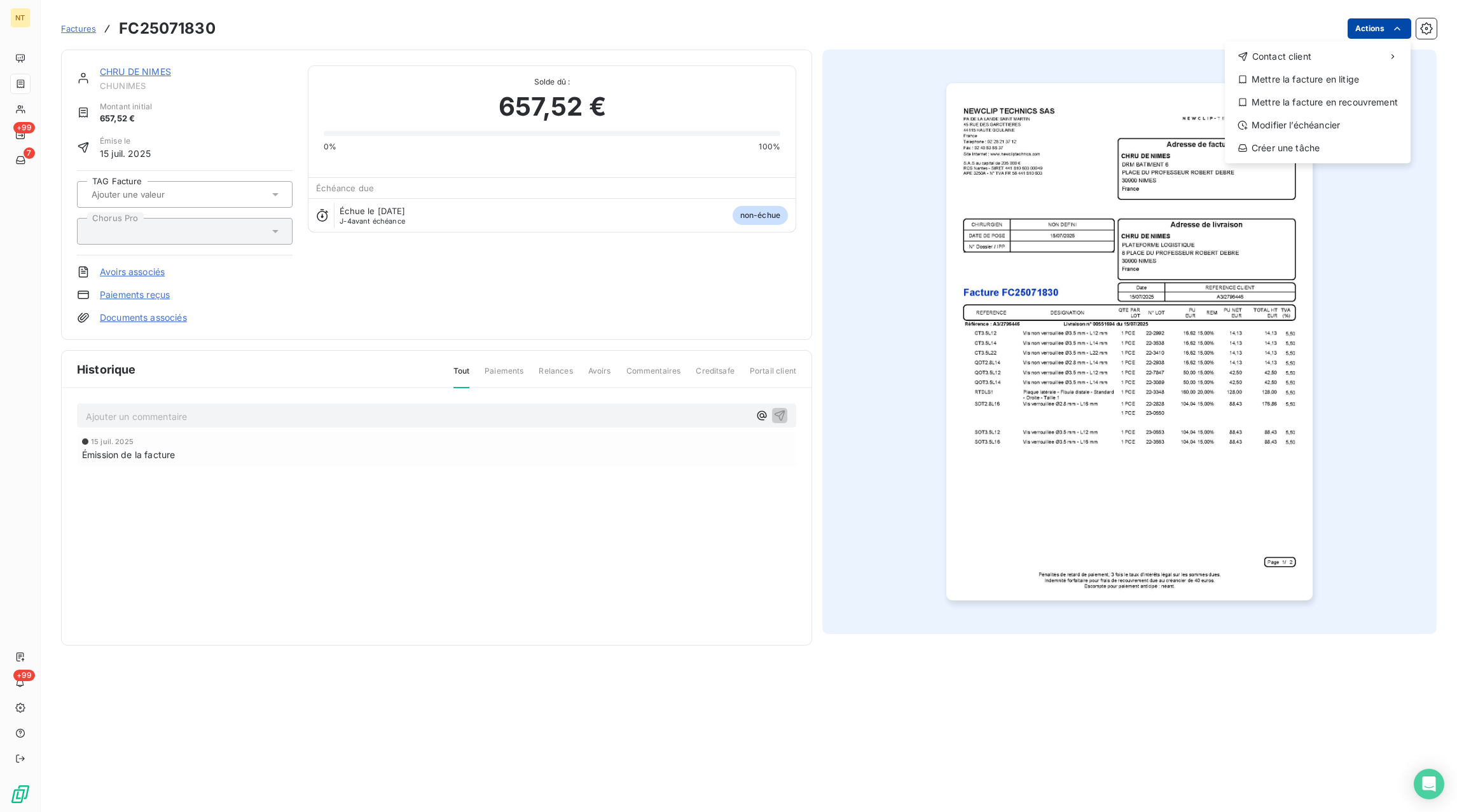
click at [1357, 34] on html "NT +99 7 +99 Factures FC25071830 Actions Contact client Mettre la facture en li…" at bounding box center [728, 406] width 1457 height 812
click at [1310, 83] on div "Mettre la facture en litige" at bounding box center [1317, 79] width 175 height 21
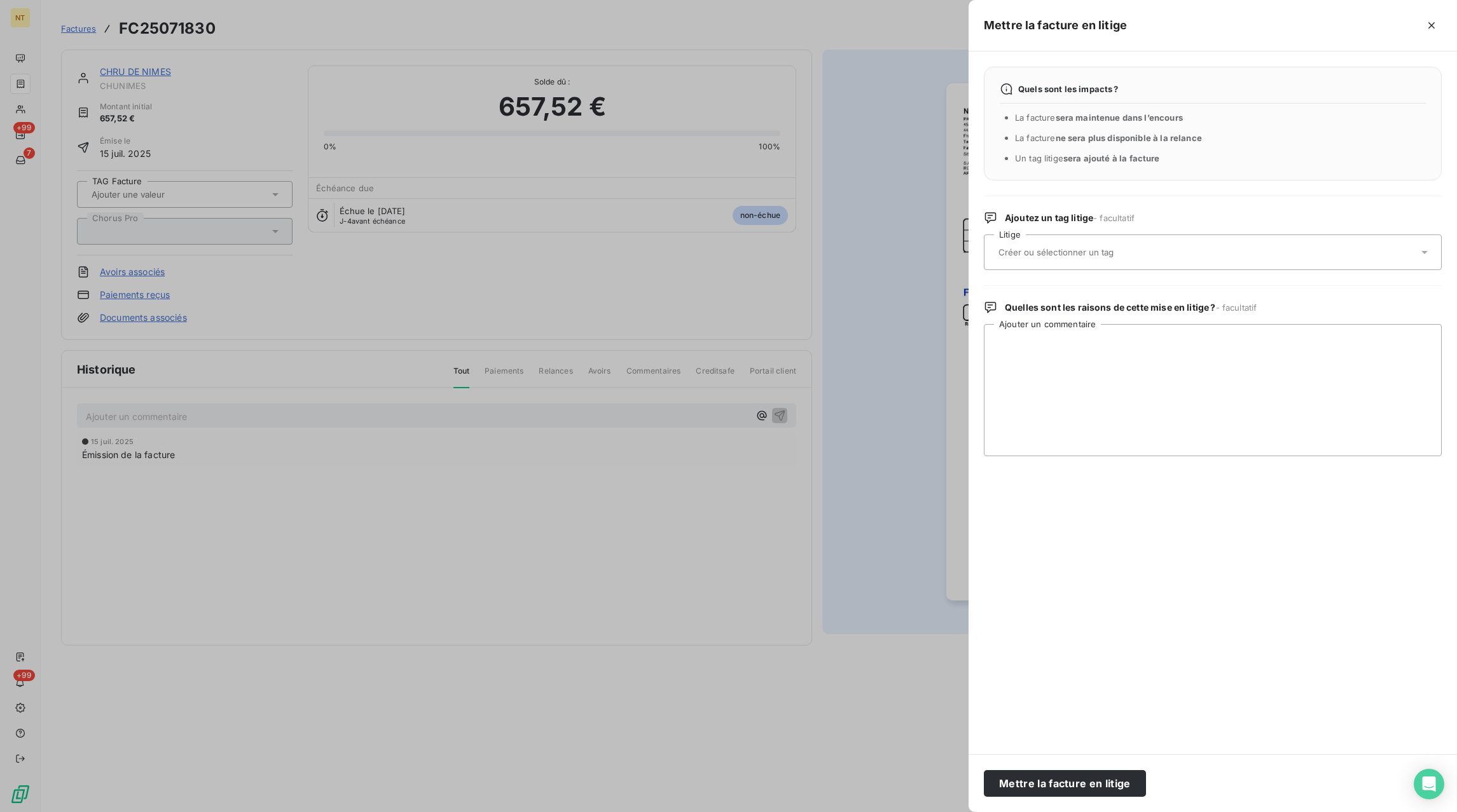
click at [1130, 252] on input "text" at bounding box center [1089, 252] width 185 height 11
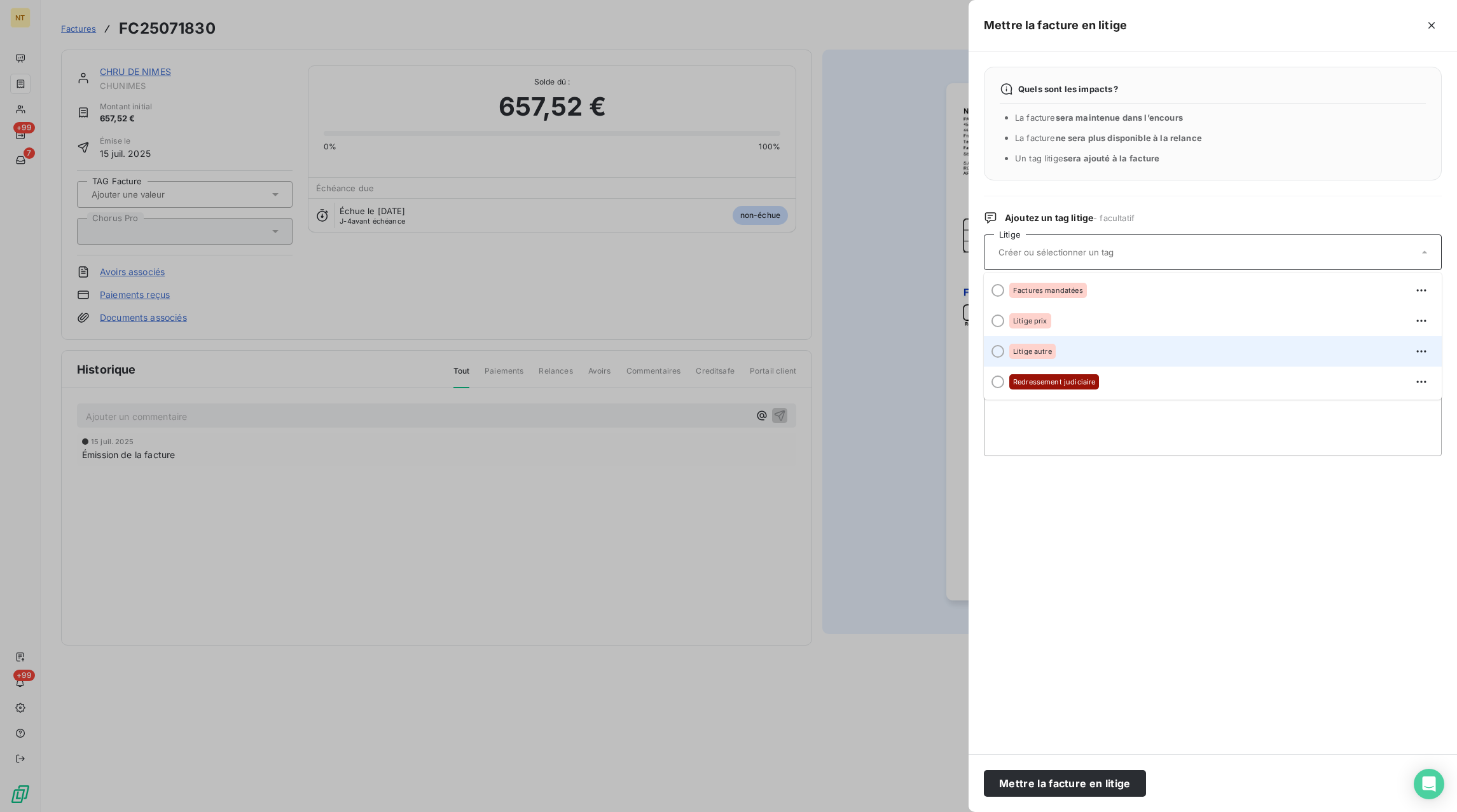
click at [1053, 356] on div "Litige autre" at bounding box center [1033, 351] width 47 height 15
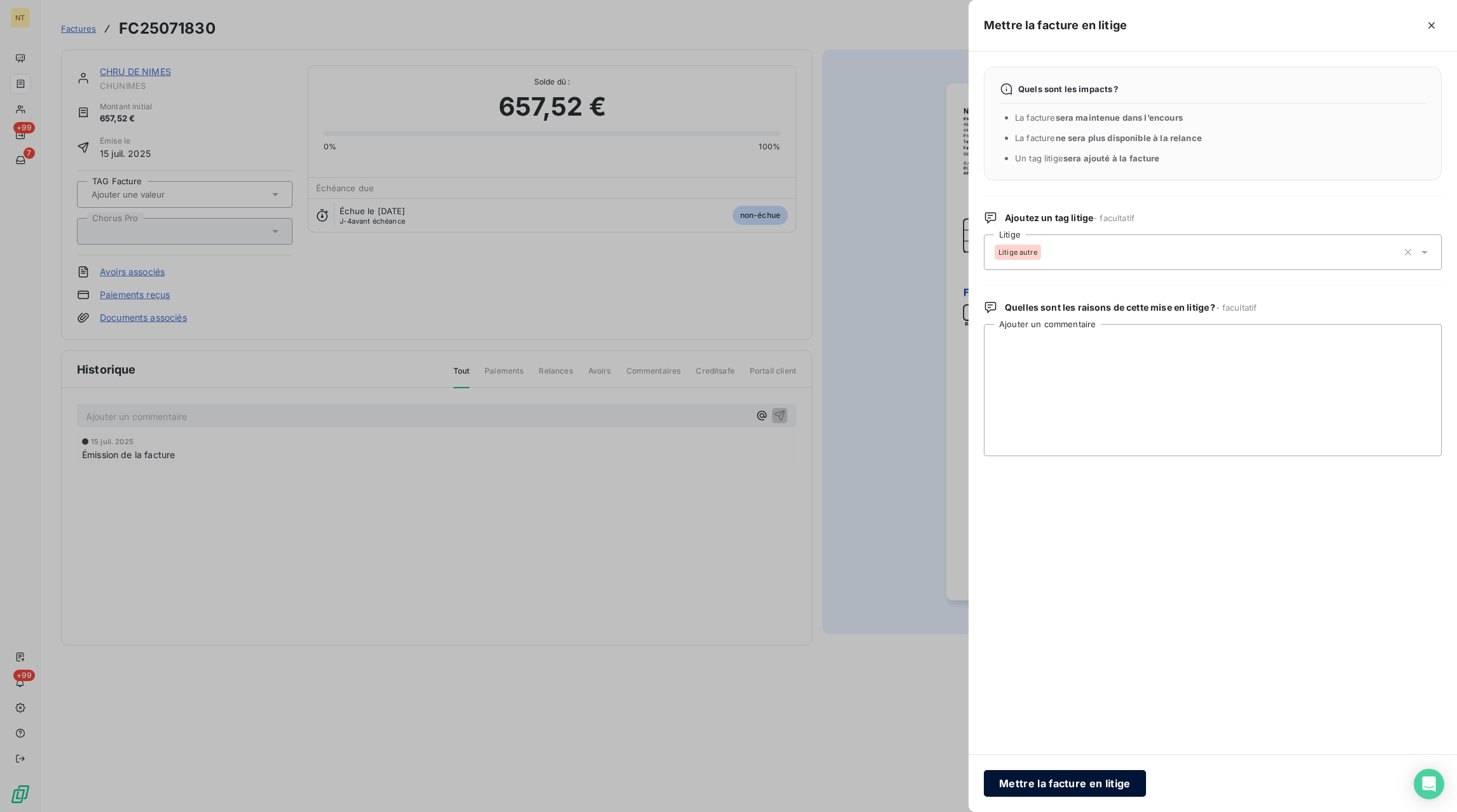
click at [1041, 786] on button "Mettre la facture en litige" at bounding box center [1064, 783] width 162 height 27
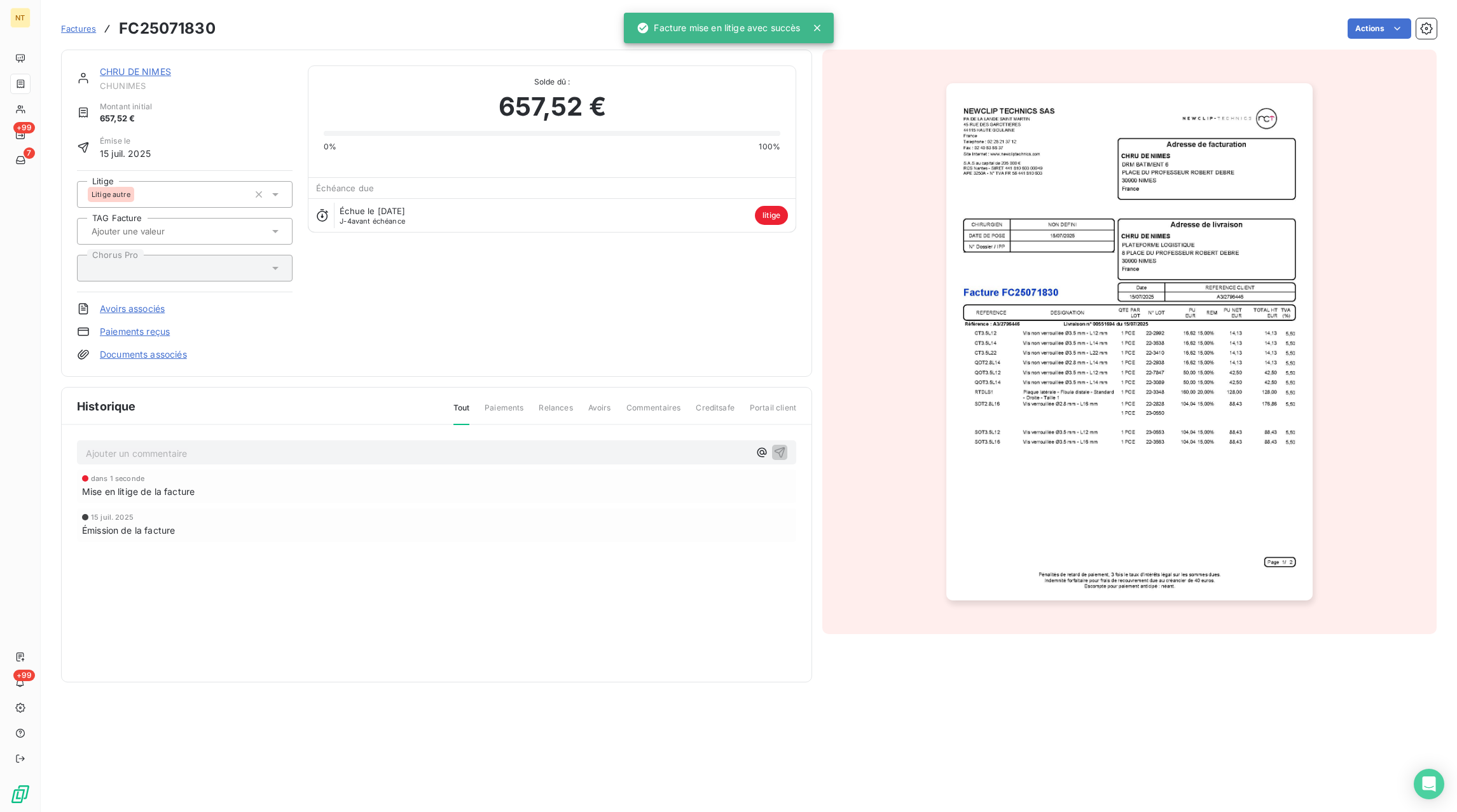
click at [320, 456] on p "Ajouter un commentaire ﻿" at bounding box center [417, 453] width 663 height 16
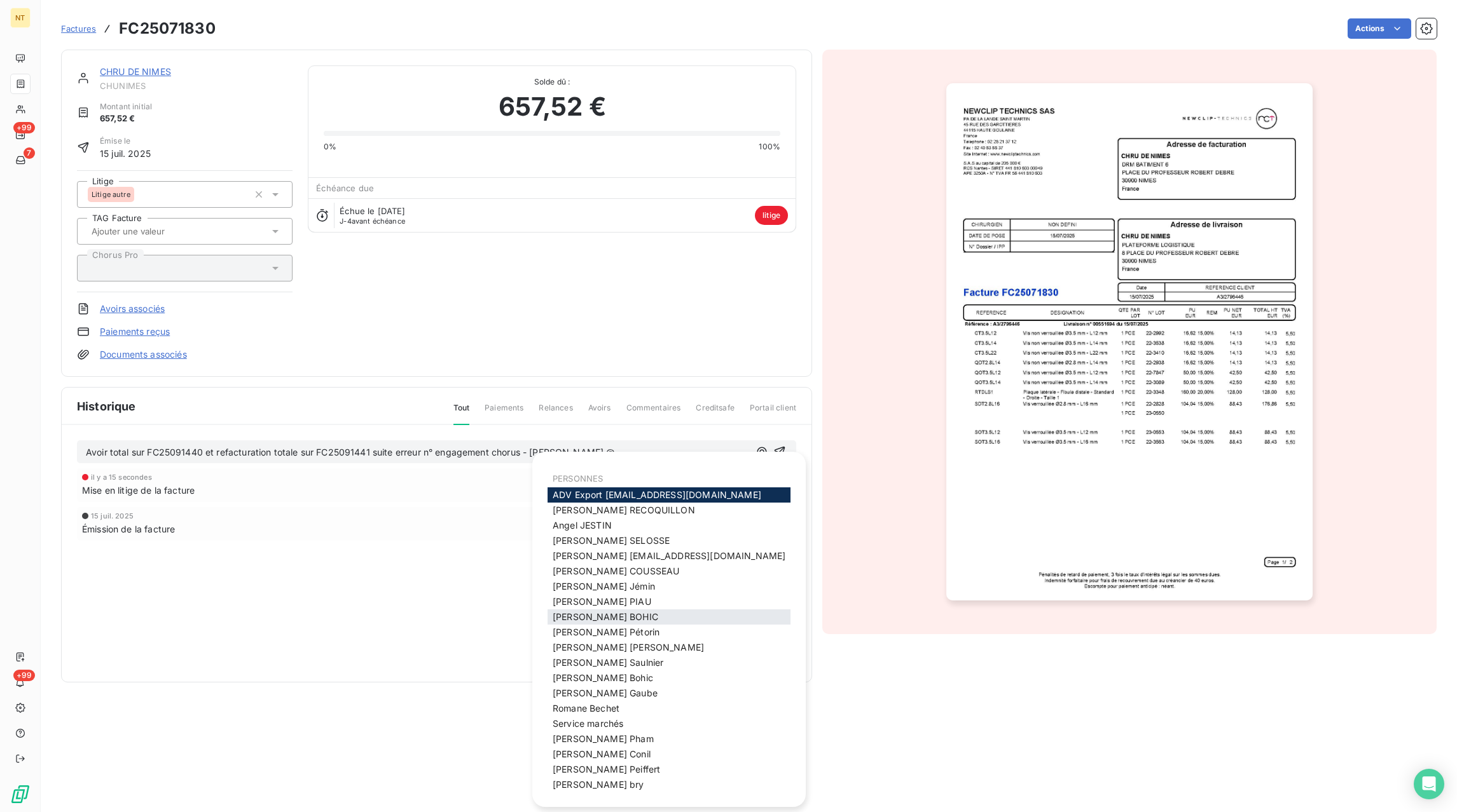
click at [589, 618] on span "[PERSON_NAME]" at bounding box center [604, 617] width 105 height 11
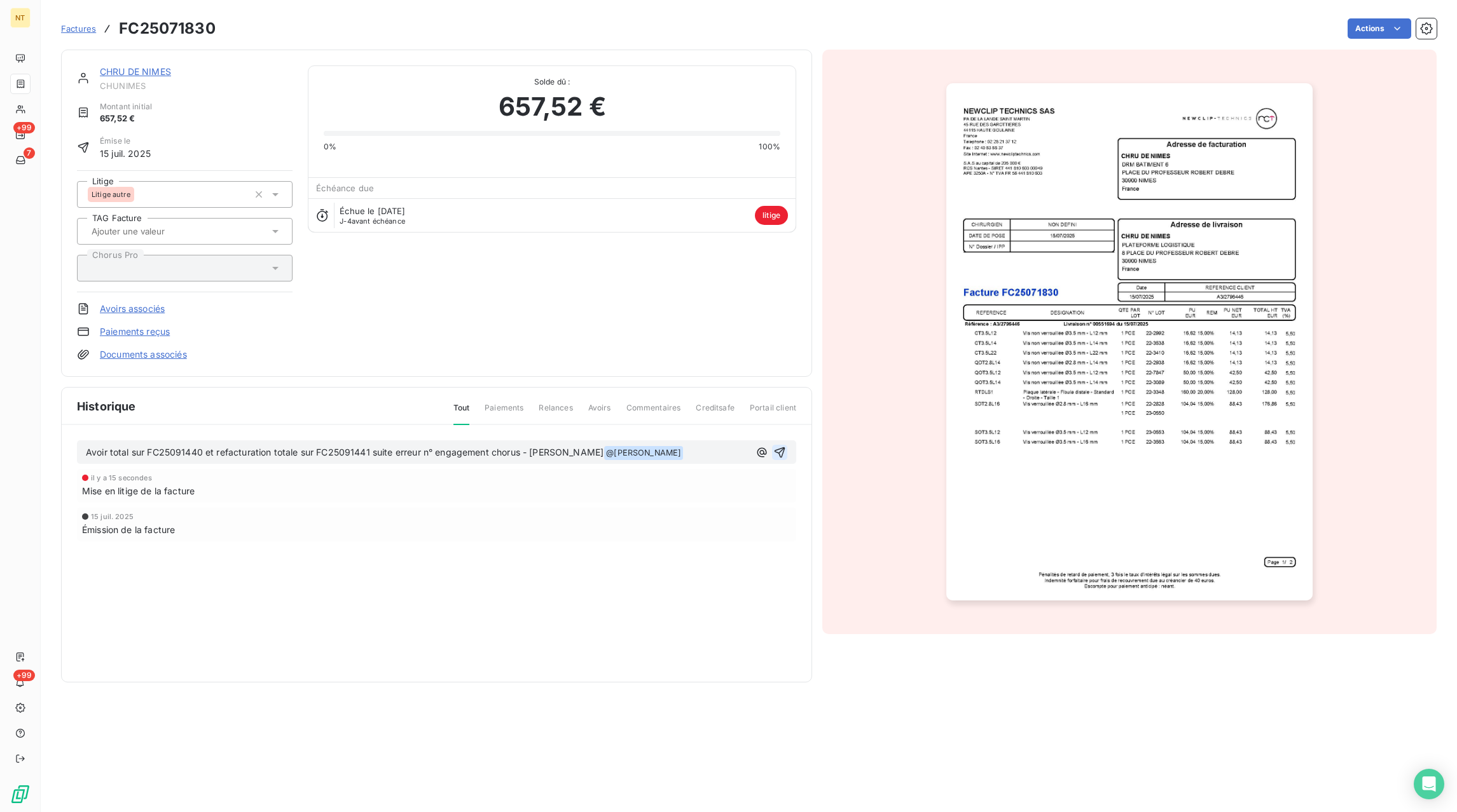
click at [783, 456] on icon "button" at bounding box center [780, 452] width 13 height 13
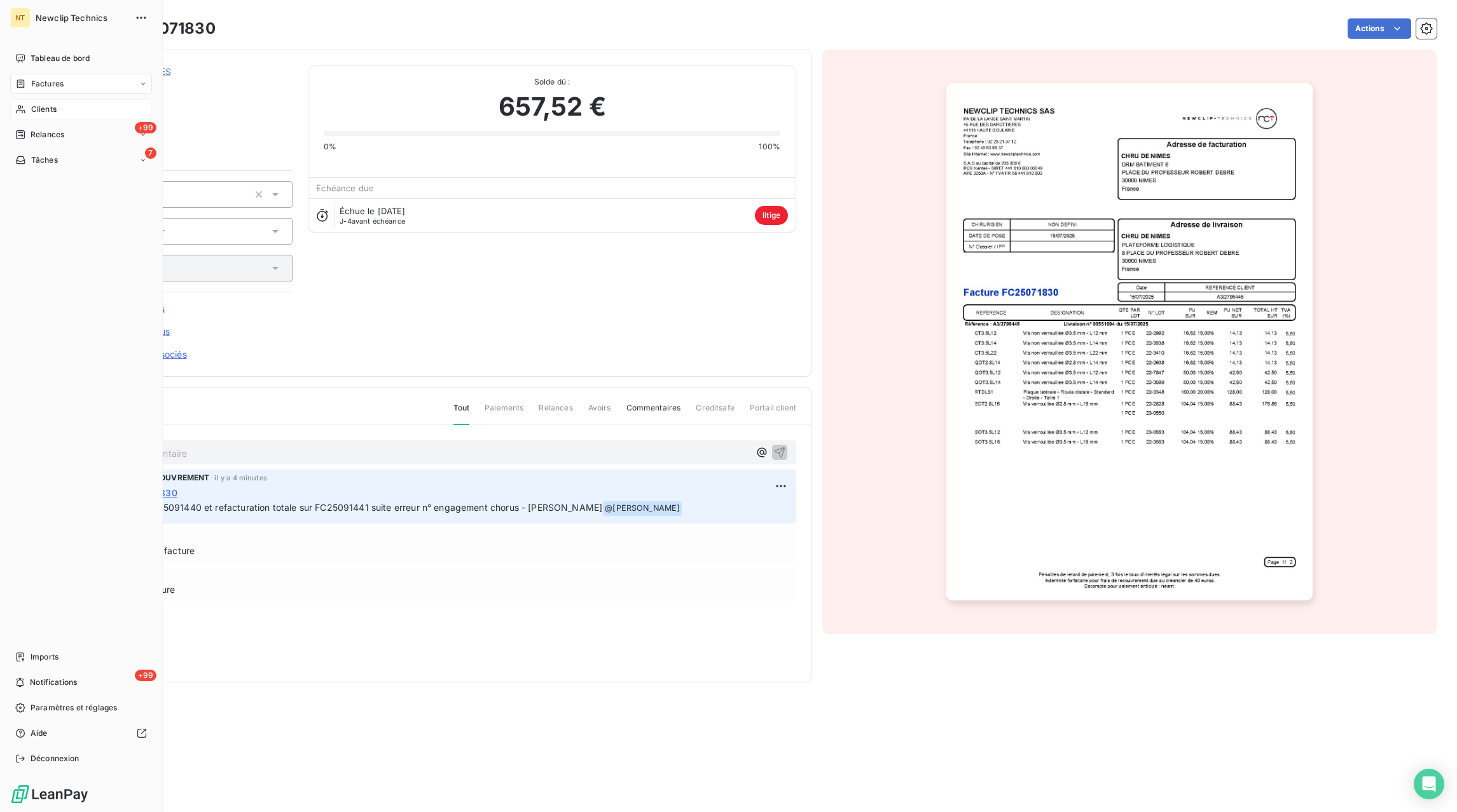
click at [44, 109] on span "Clients" at bounding box center [43, 109] width 25 height 11
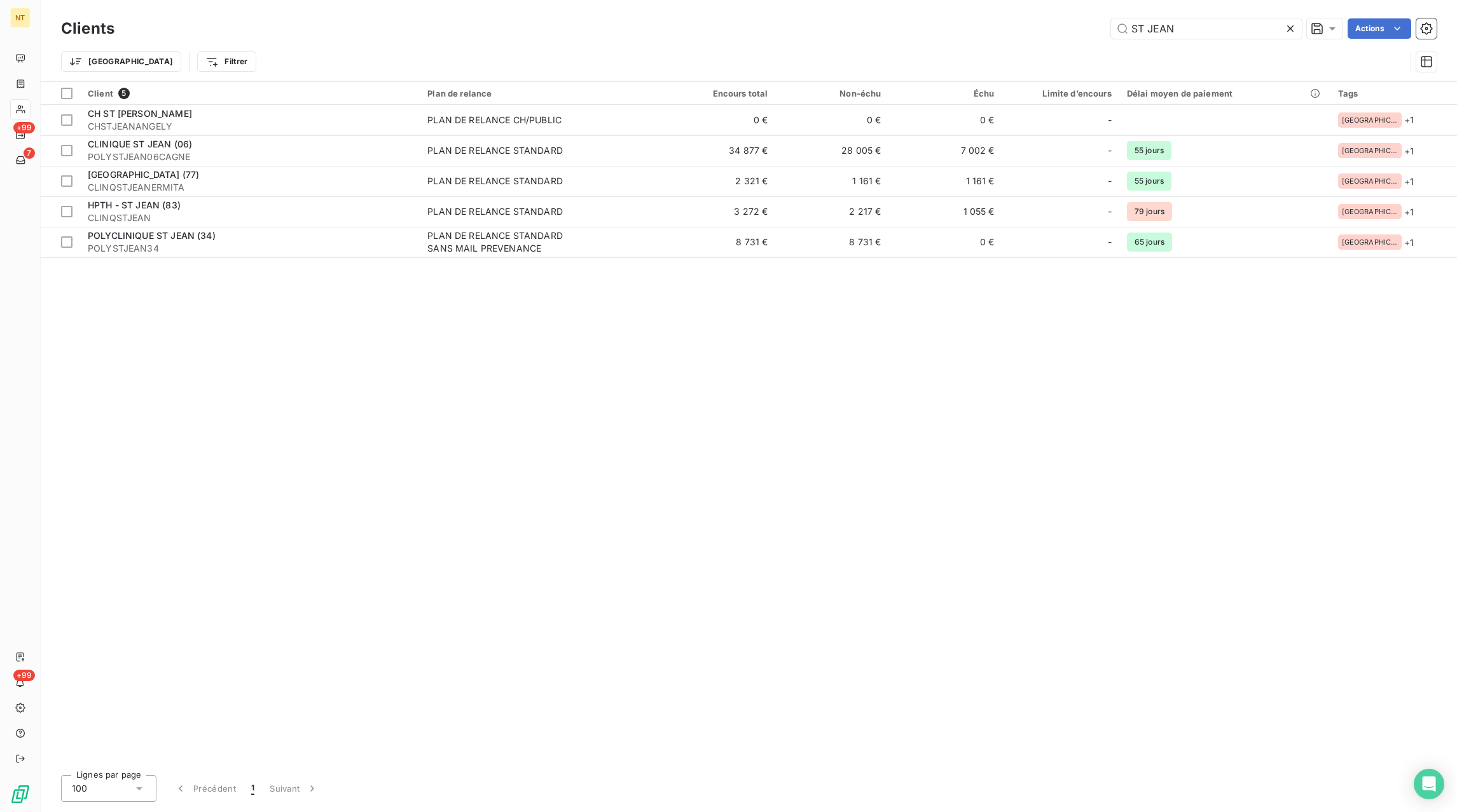
click at [1289, 21] on div at bounding box center [1292, 29] width 18 height 21
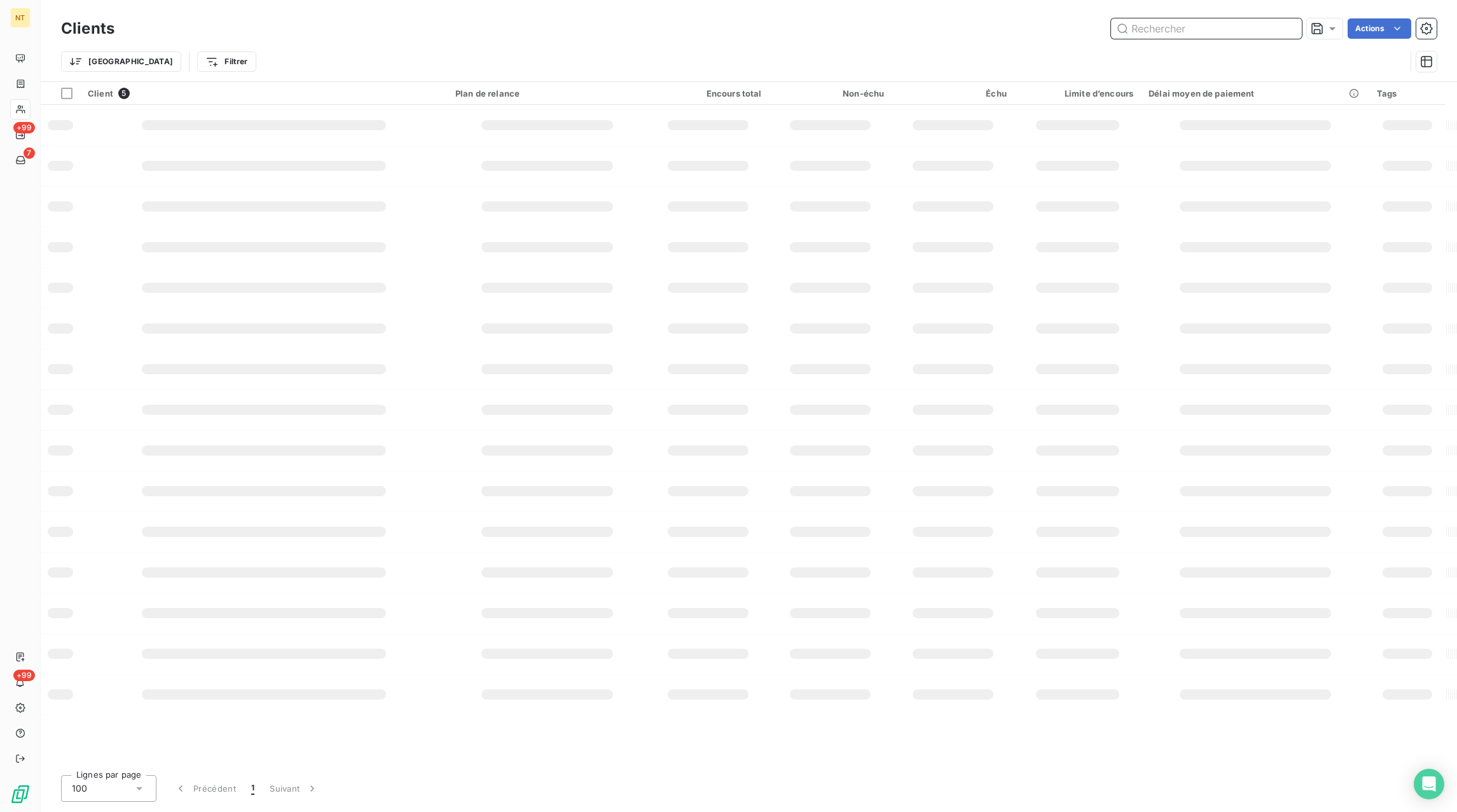
click at [1270, 28] on input "text" at bounding box center [1206, 29] width 190 height 21
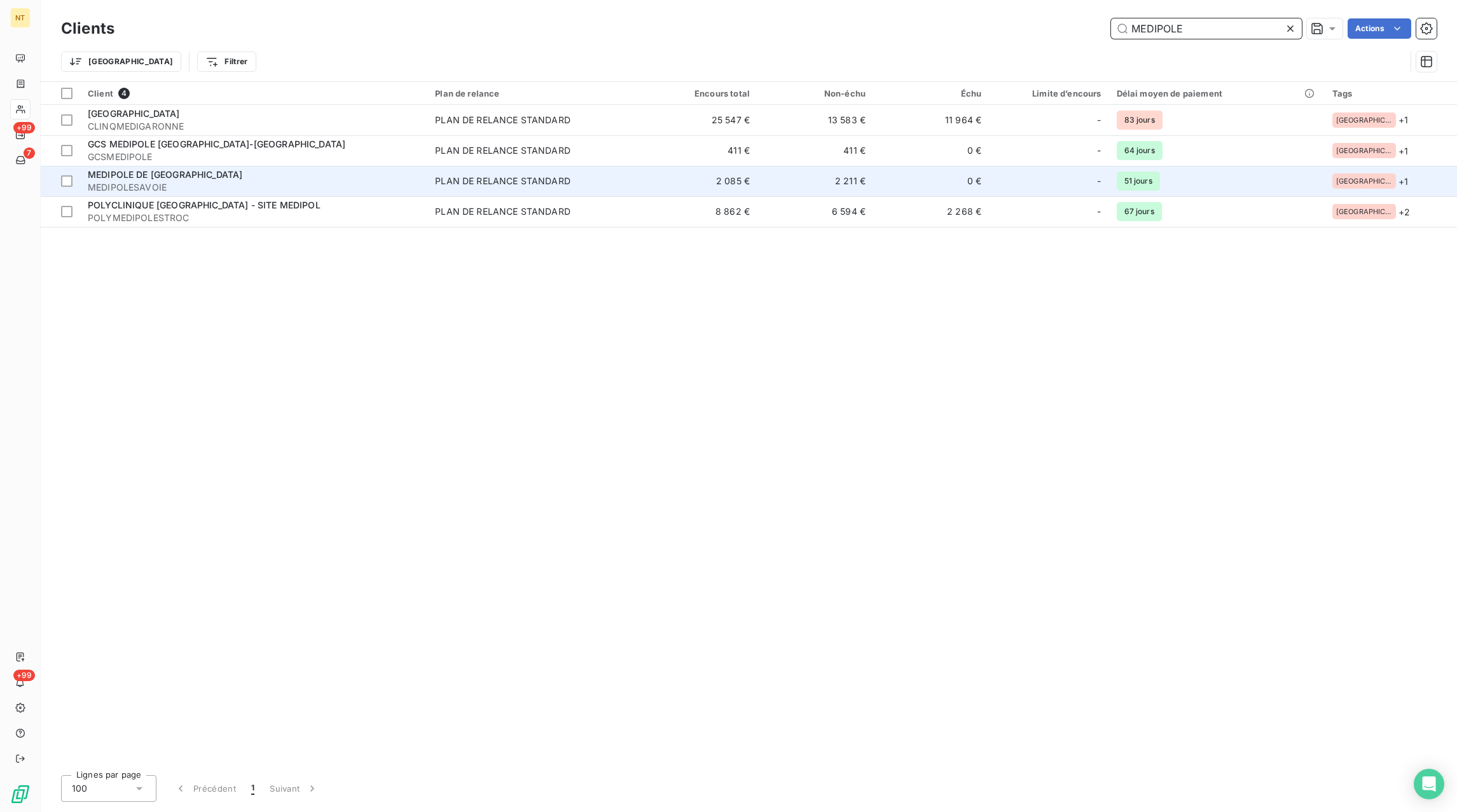
type input "MEDIPOLE"
click at [167, 184] on span "MEDIPOLESAVOIE" at bounding box center [254, 187] width 332 height 13
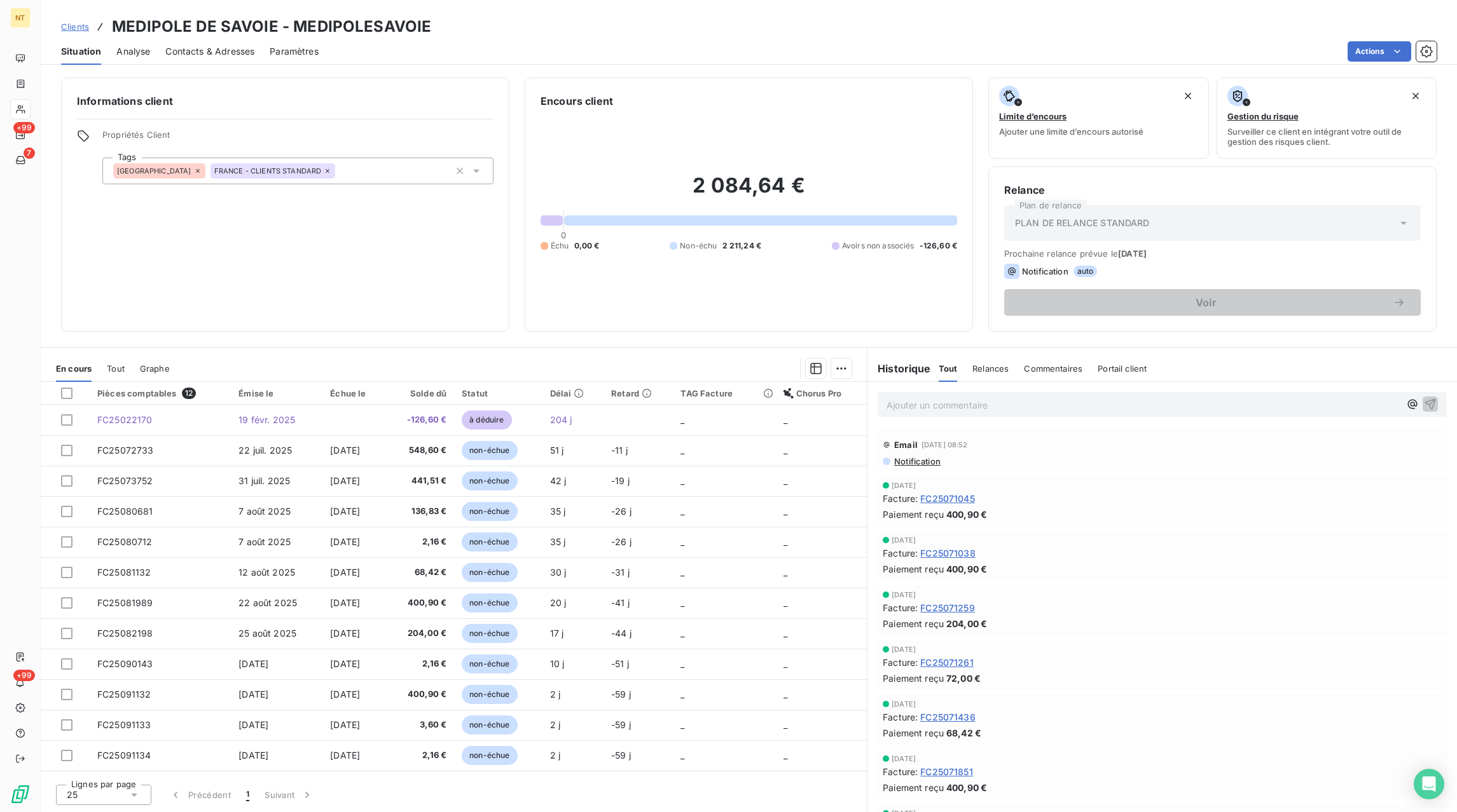
click at [227, 53] on span "Contacts & Adresses" at bounding box center [209, 51] width 89 height 13
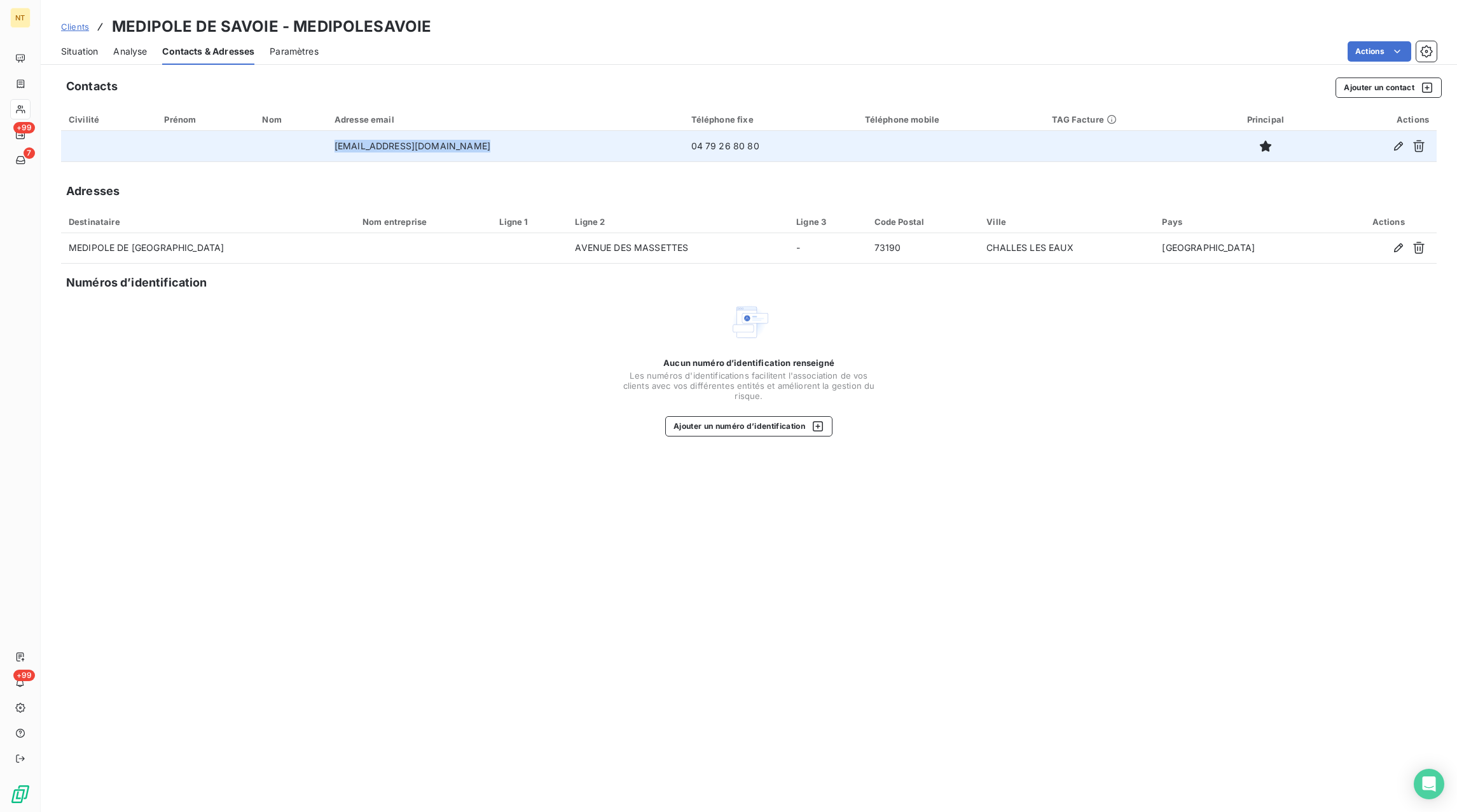
drag, startPoint x: 487, startPoint y: 152, endPoint x: 335, endPoint y: 152, distance: 152.0
click at [335, 152] on td "[EMAIL_ADDRESS][DOMAIN_NAME]" at bounding box center [505, 145] width 356 height 31
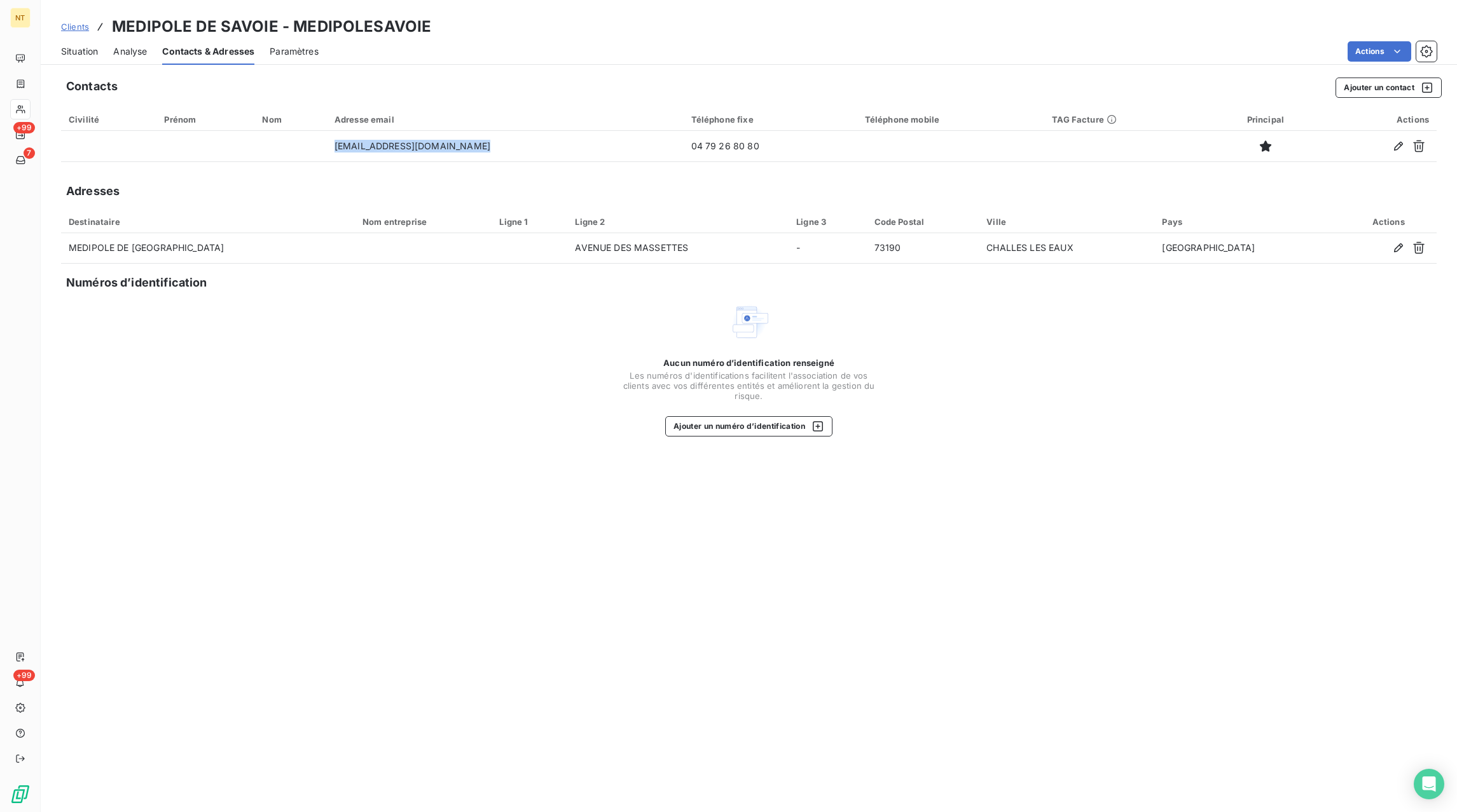
copy td "[EMAIL_ADDRESS][DOMAIN_NAME]"
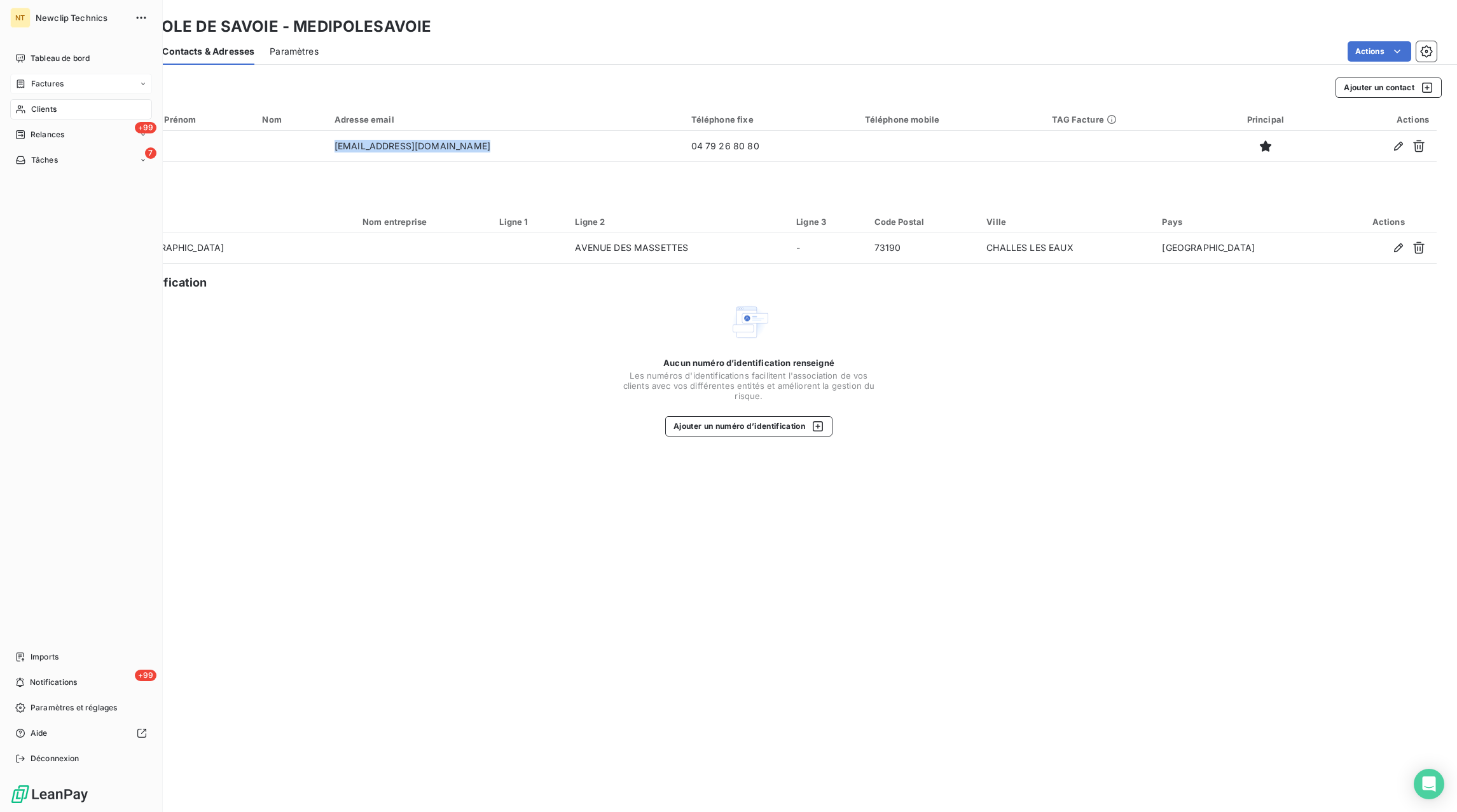
click at [141, 85] on icon at bounding box center [143, 84] width 7 height 7
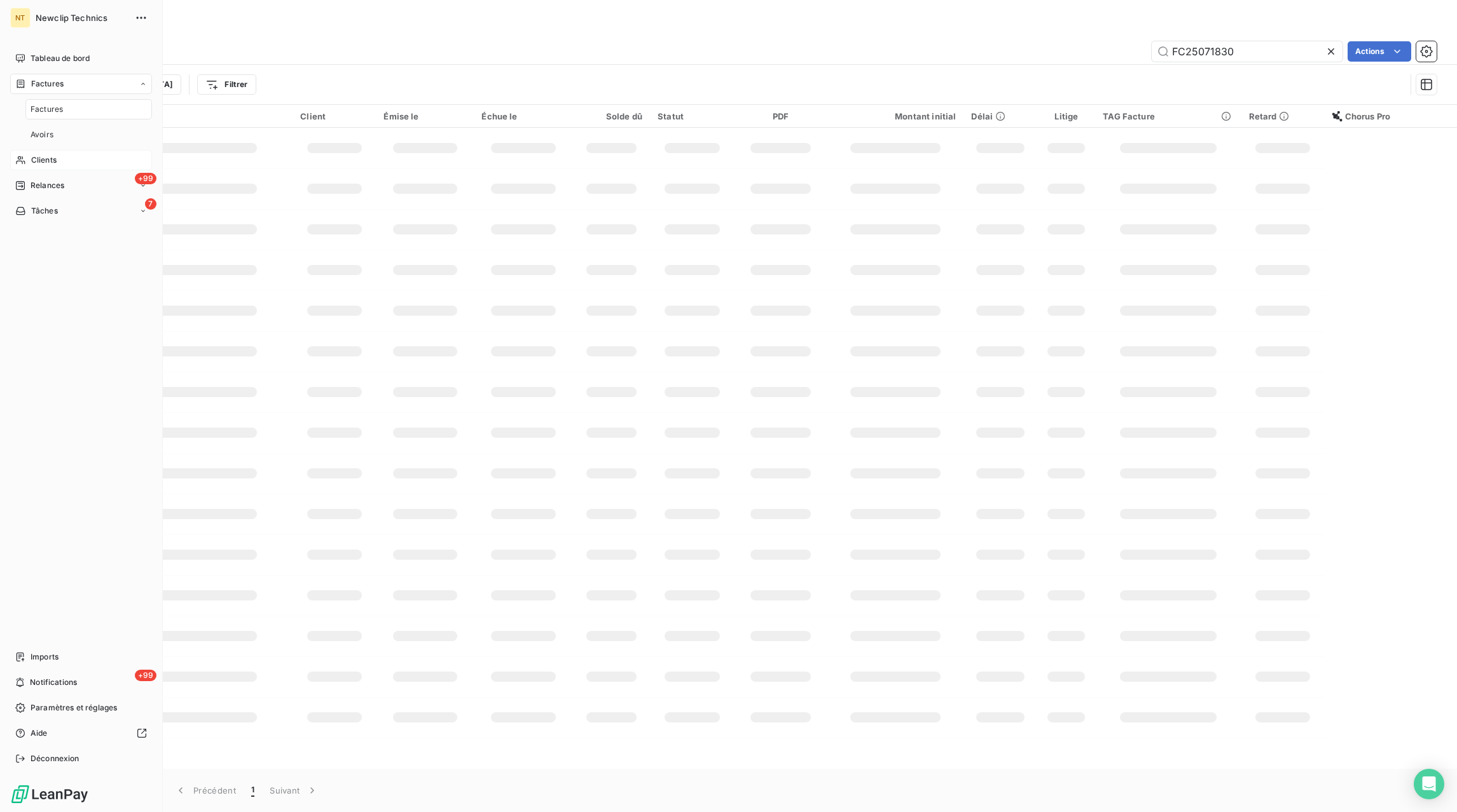
click at [51, 115] on span "Factures" at bounding box center [47, 109] width 33 height 11
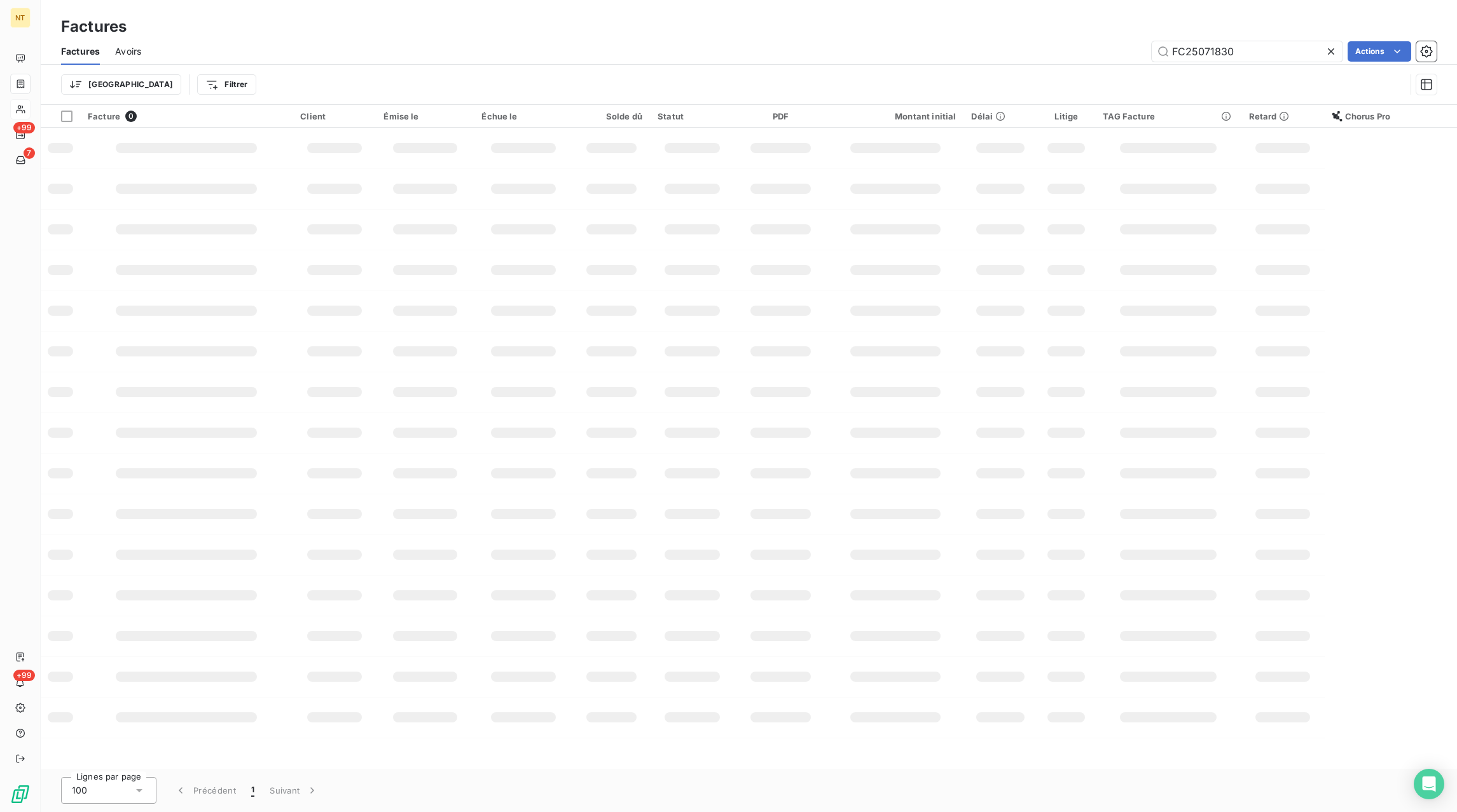
click at [1335, 53] on icon at bounding box center [1331, 51] width 13 height 13
click at [1302, 55] on input "text" at bounding box center [1246, 51] width 190 height 21
paste input "FC25063792"
type input "FC25063792"
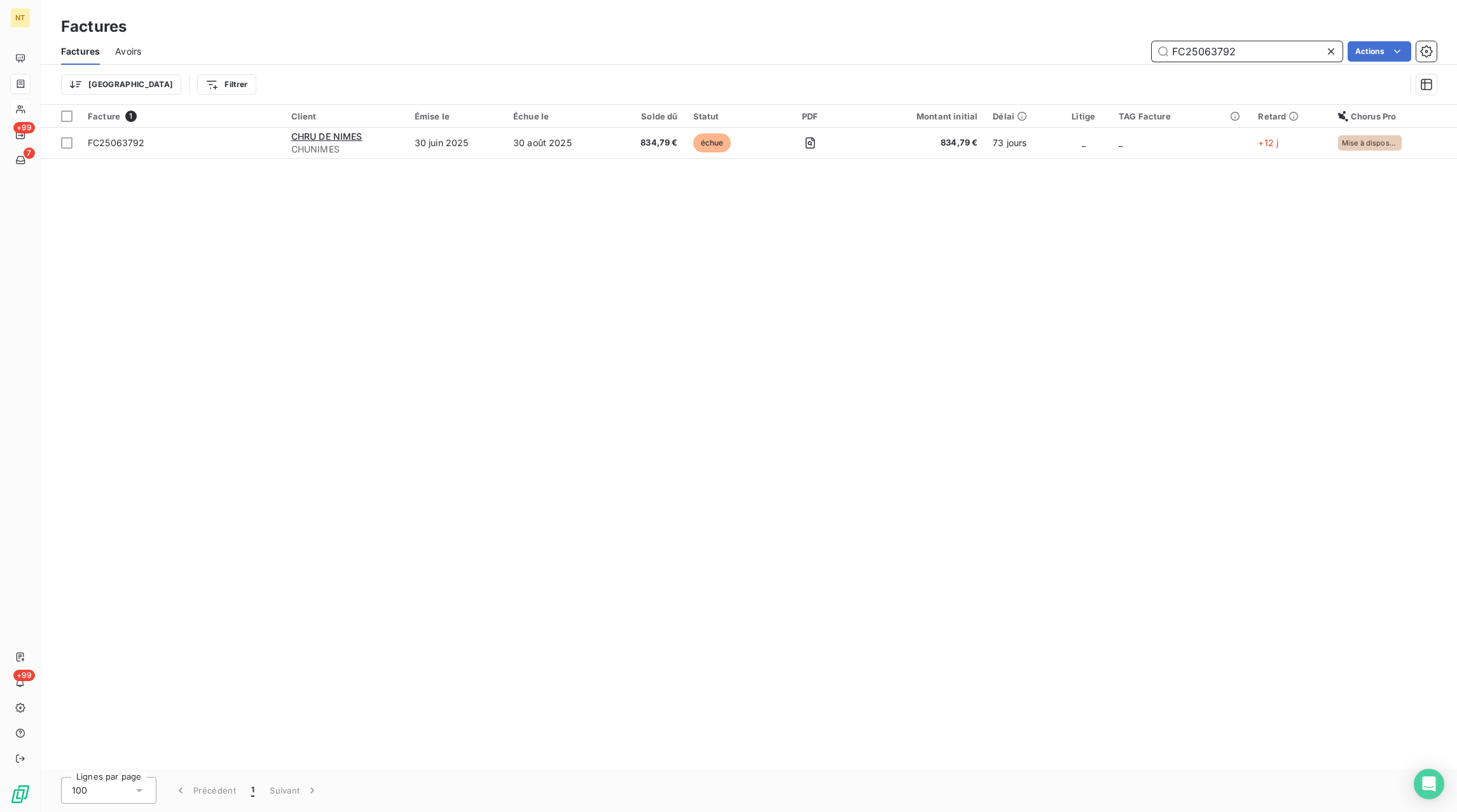
click at [1255, 48] on input "FC25063792" at bounding box center [1246, 51] width 190 height 21
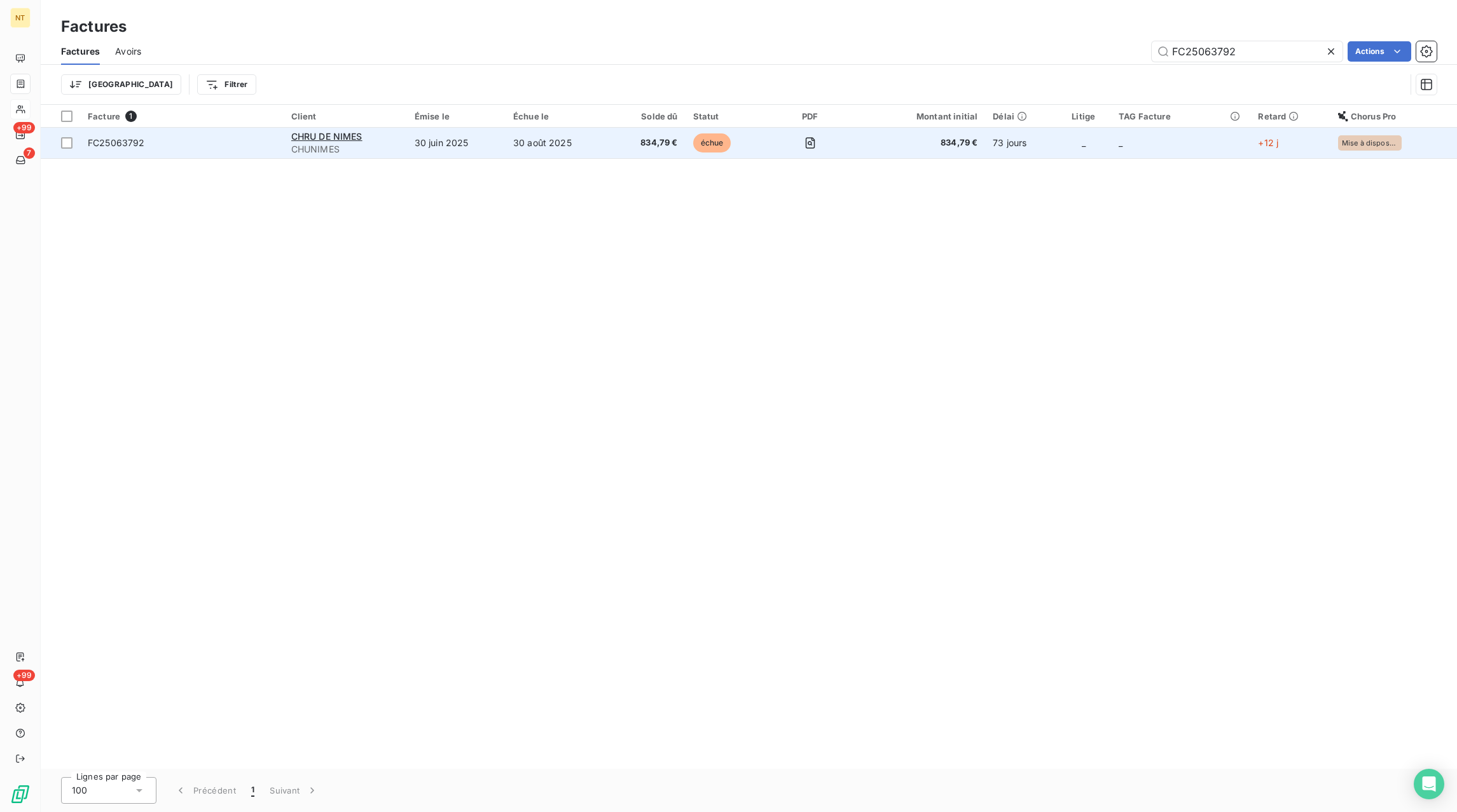
click at [590, 144] on td "30 août 2025" at bounding box center [558, 143] width 104 height 31
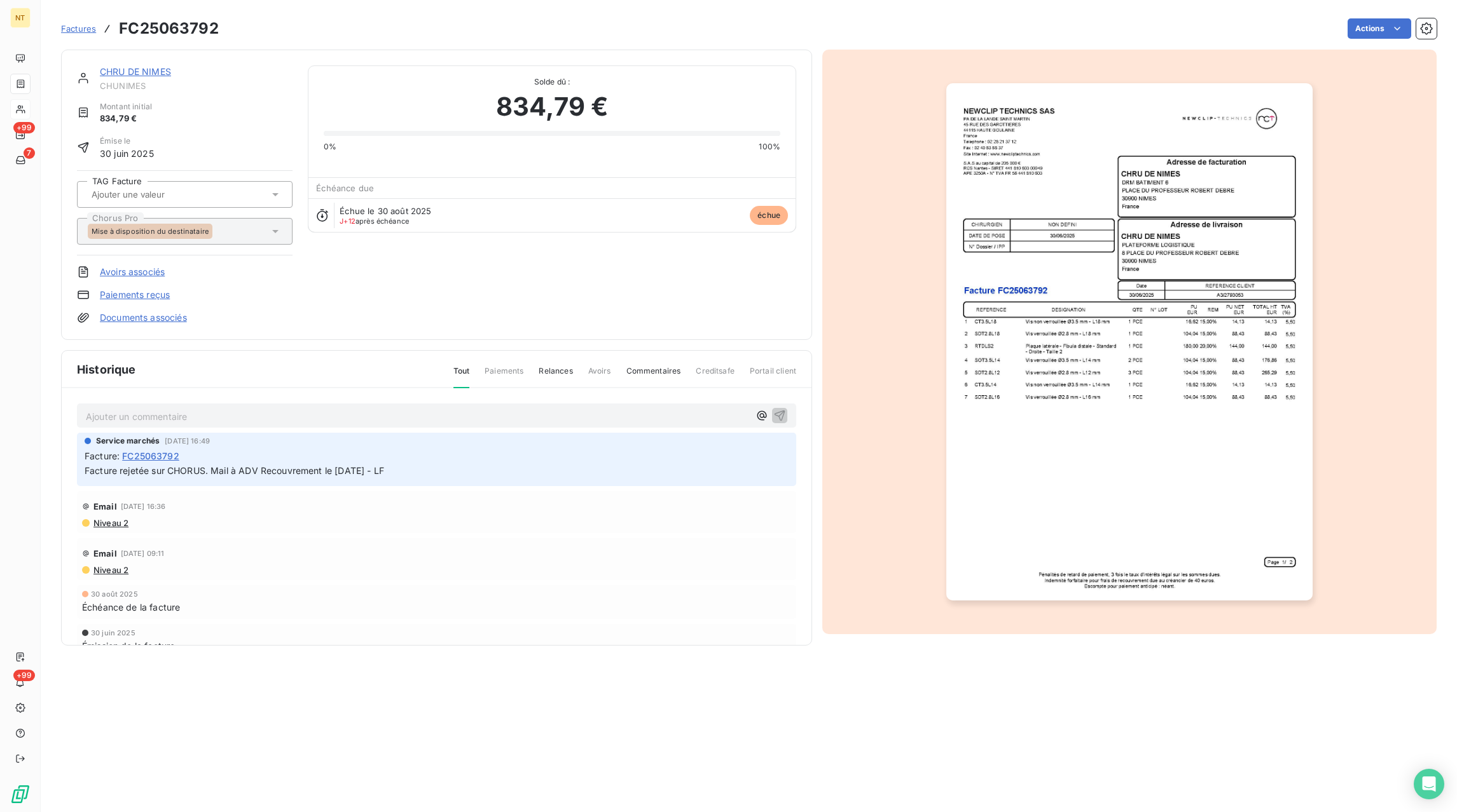
click at [205, 413] on p "Ajouter un commentaire ﻿" at bounding box center [417, 416] width 663 height 16
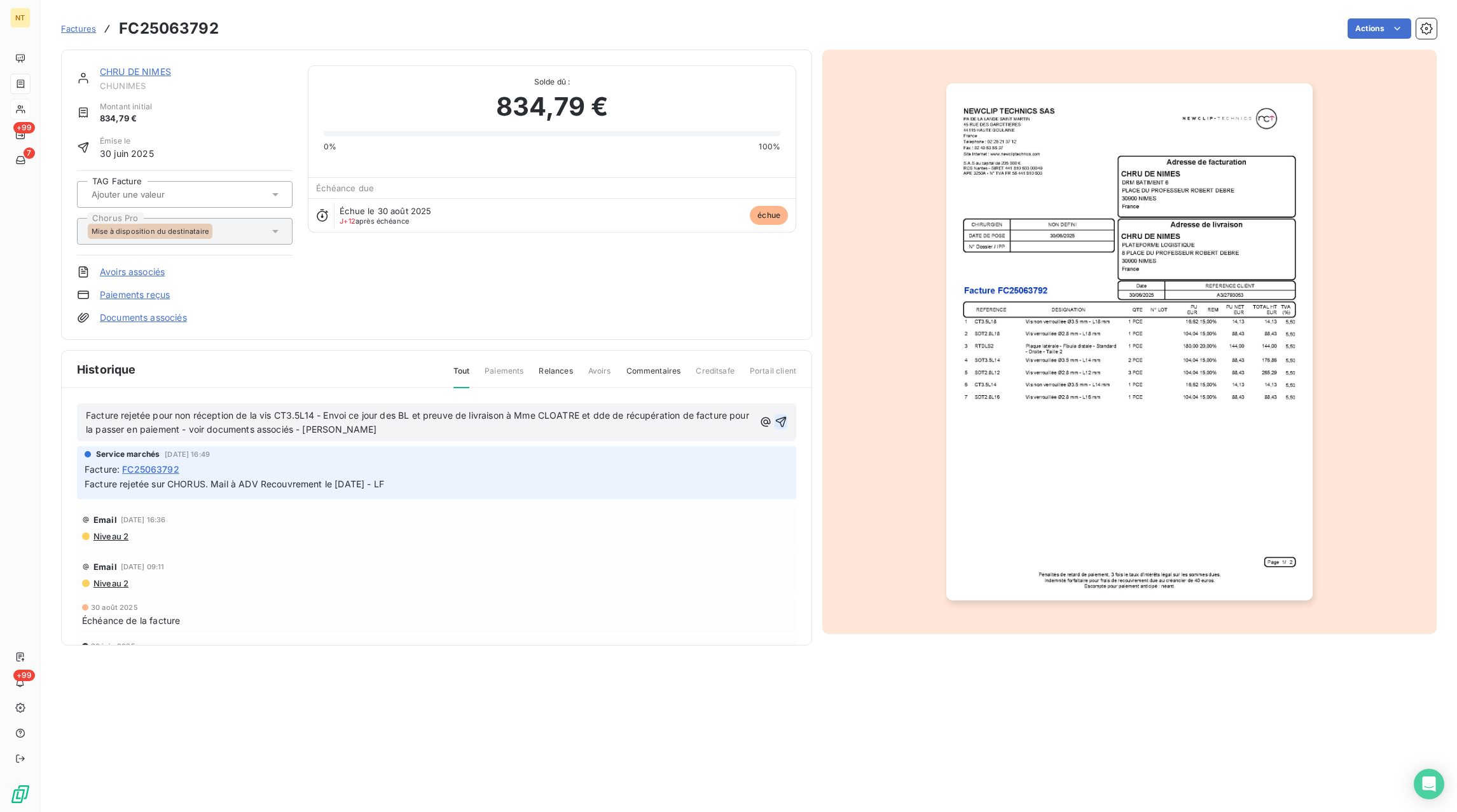
click at [784, 419] on icon "button" at bounding box center [782, 422] width 11 height 11
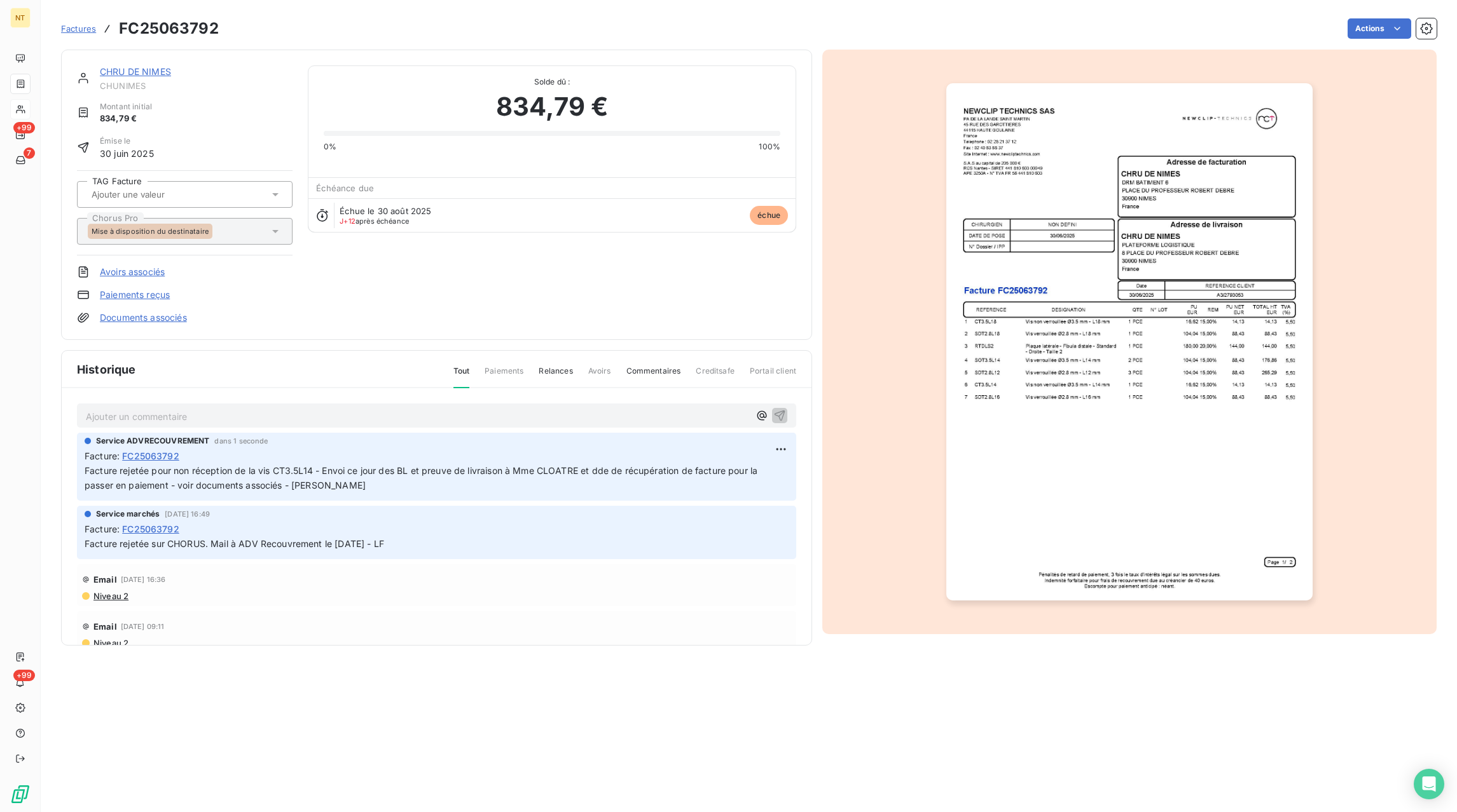
click at [181, 323] on link "Documents associés" at bounding box center [143, 318] width 87 height 13
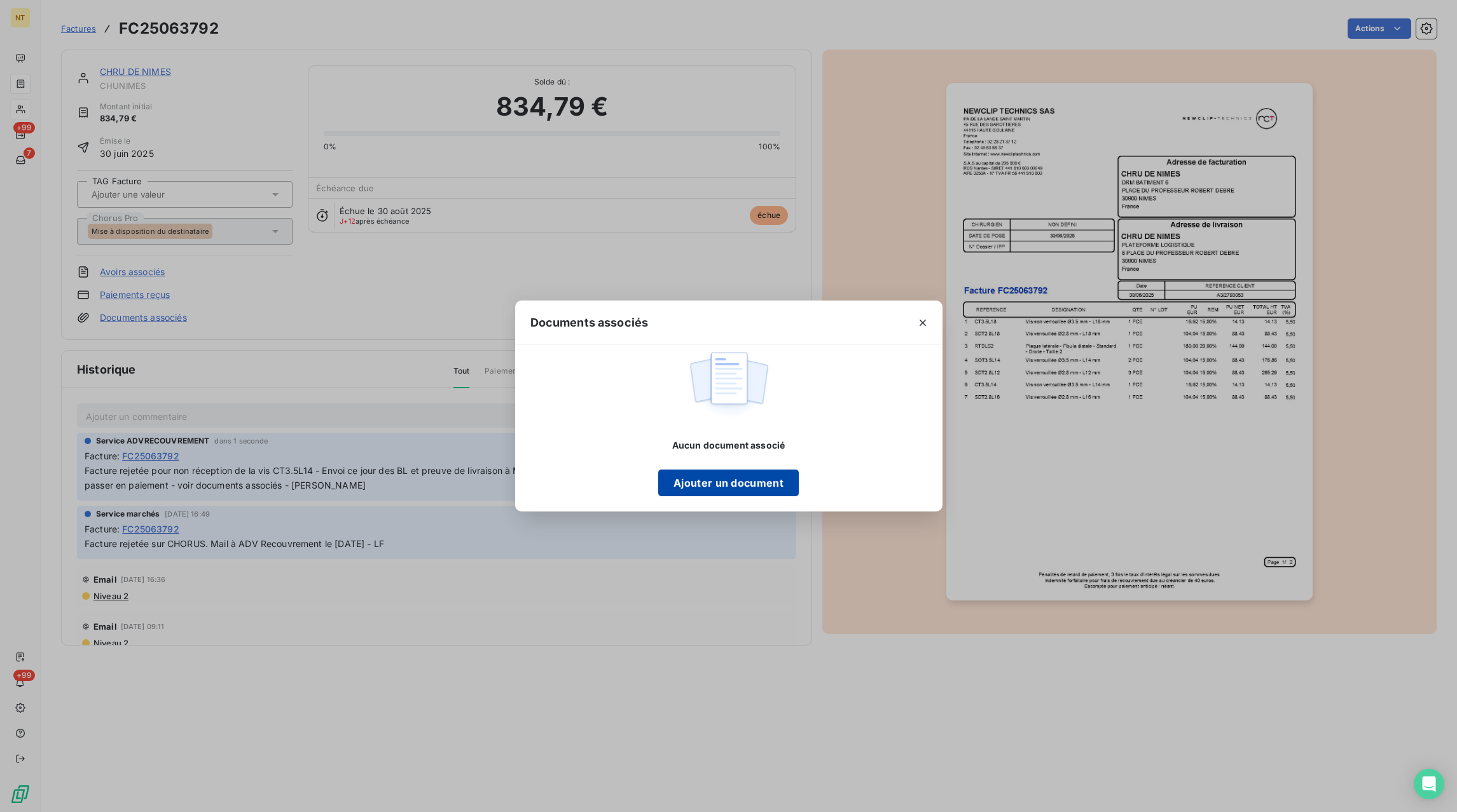
click at [757, 480] on button "Ajouter un document" at bounding box center [728, 483] width 141 height 27
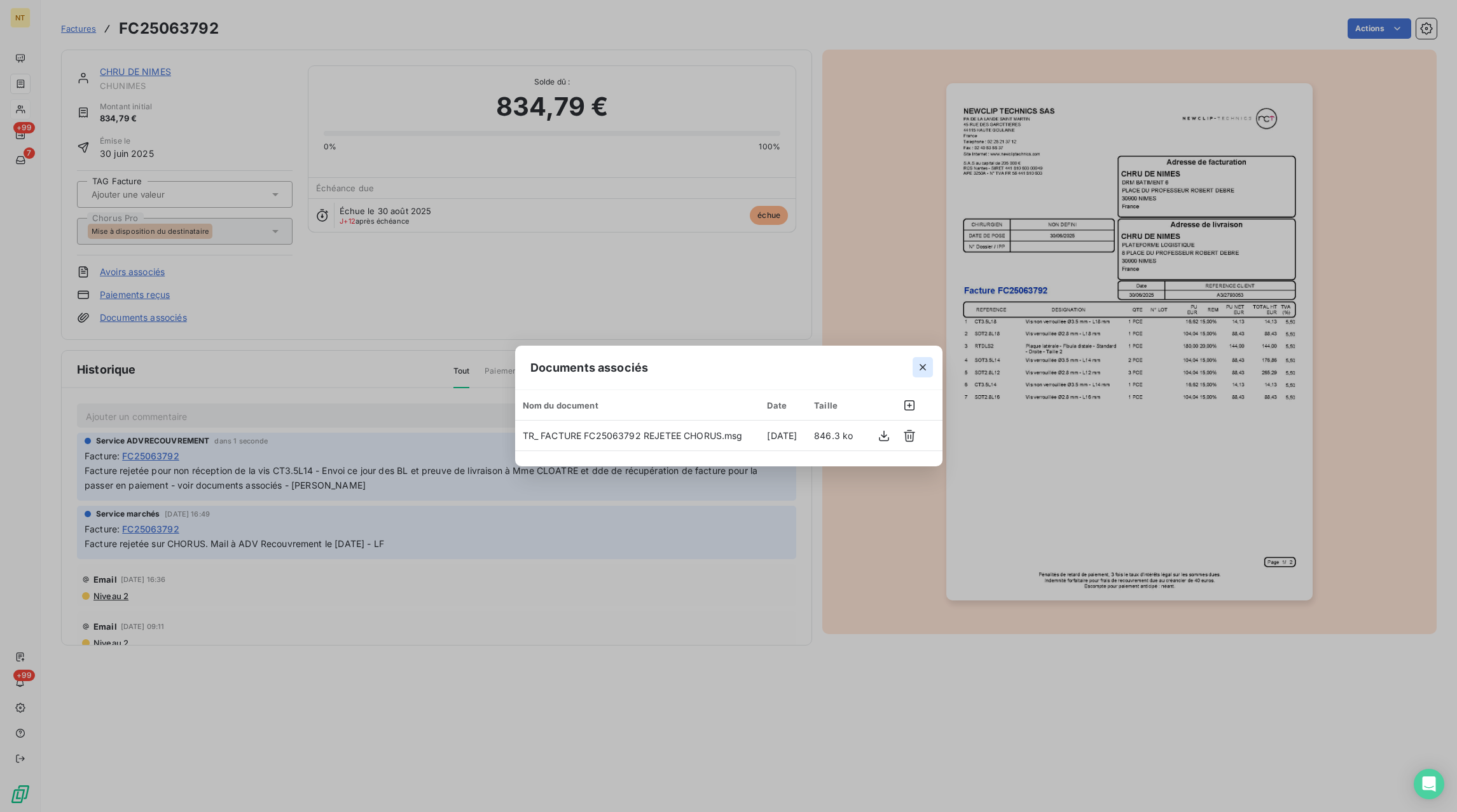
click at [922, 367] on icon "button" at bounding box center [923, 367] width 7 height 7
